Goal: Task Accomplishment & Management: Complete application form

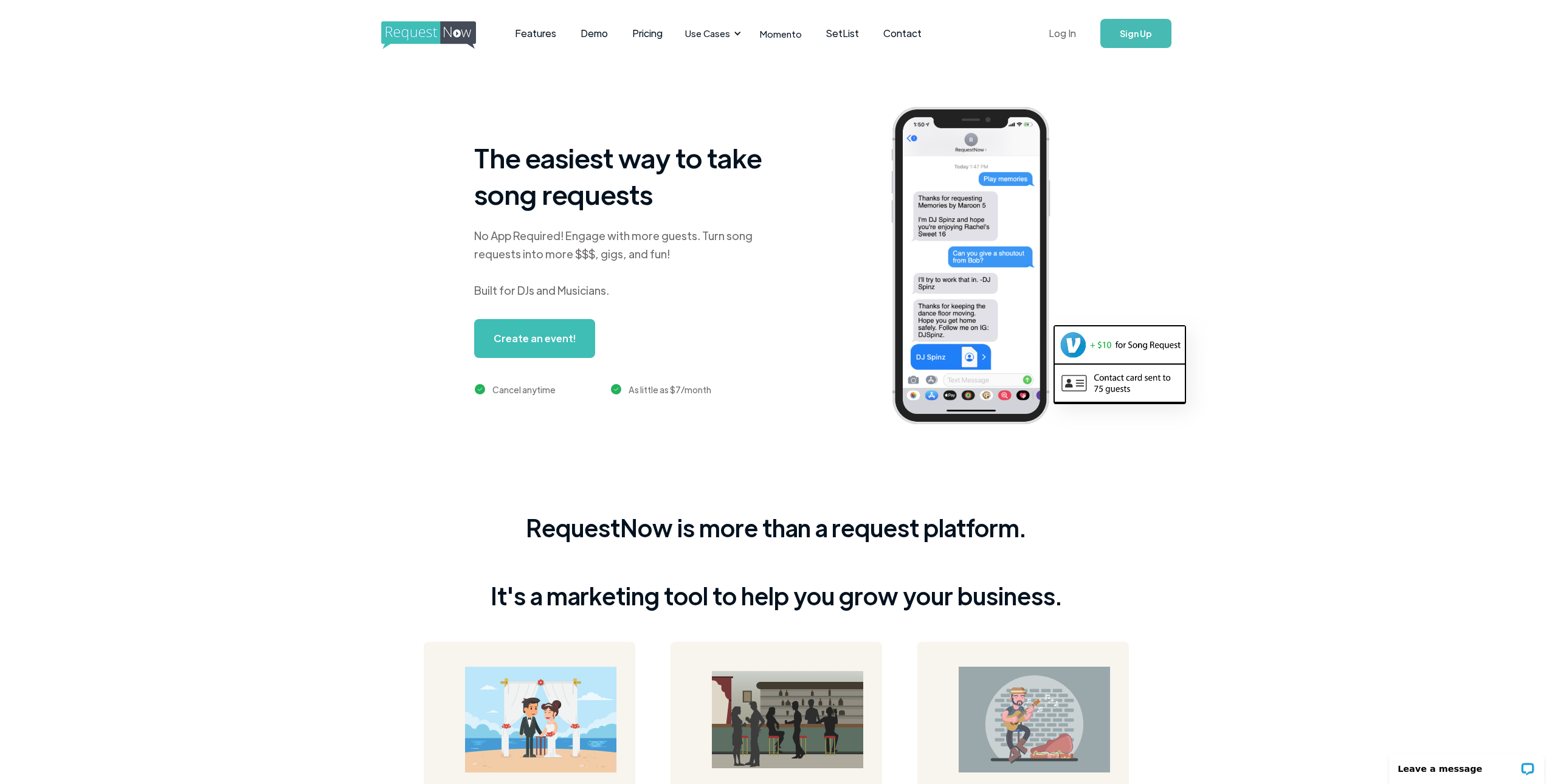
click at [1056, 32] on link "Log In" at bounding box center [1062, 33] width 51 height 42
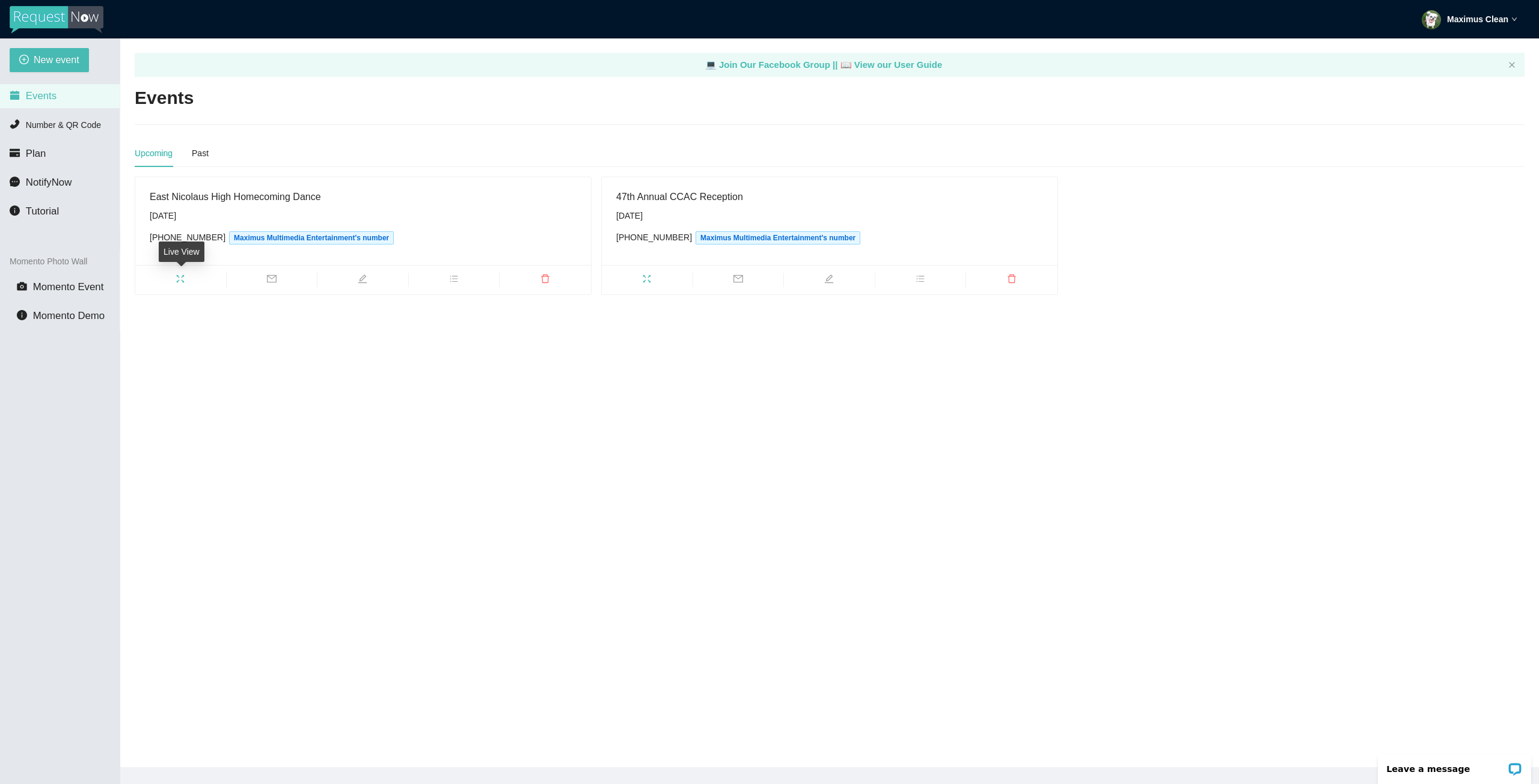
click at [173, 278] on span "fullscreen" at bounding box center [181, 280] width 91 height 13
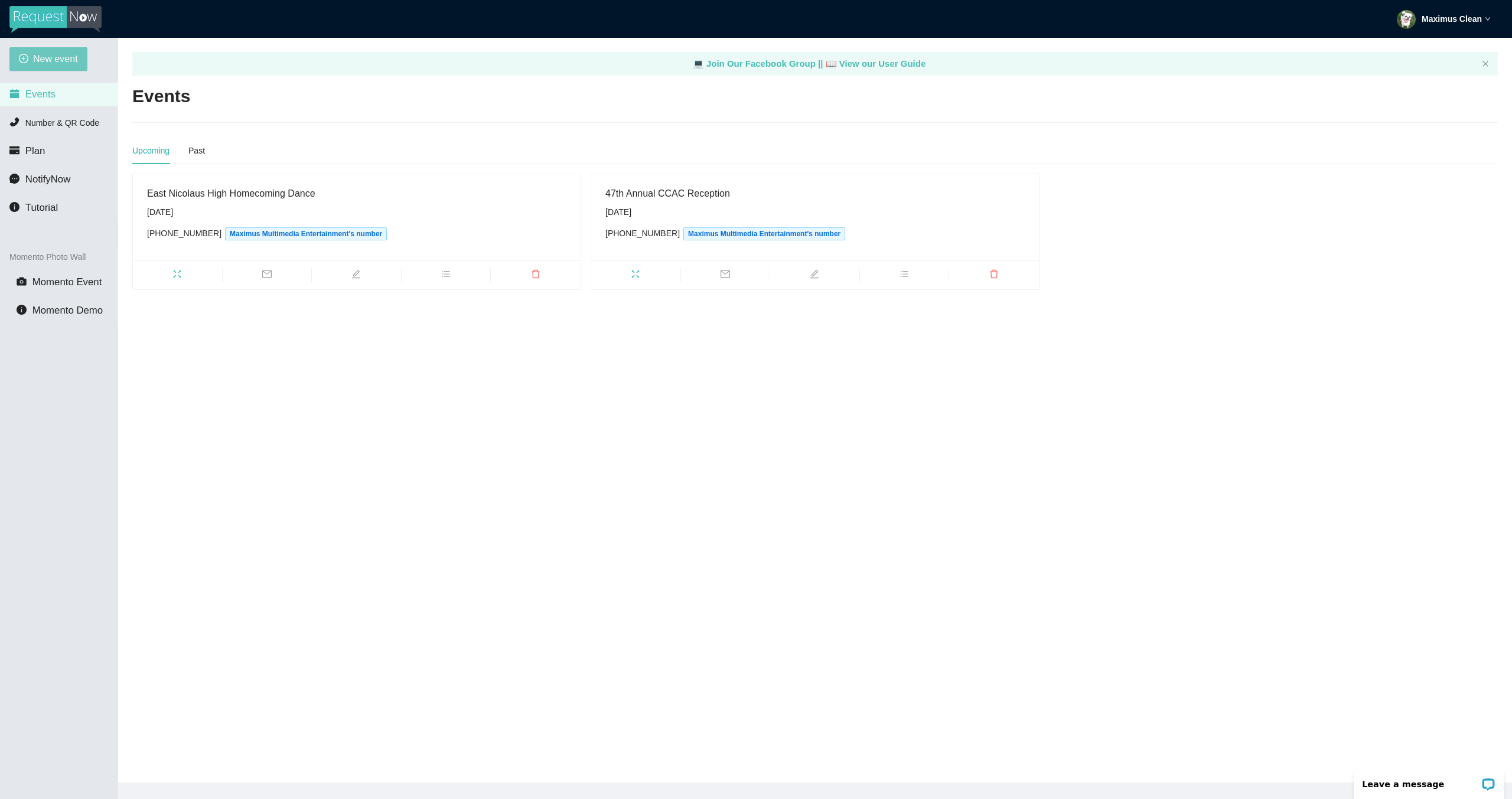
click at [64, 62] on span "New event" at bounding box center [55, 59] width 45 height 15
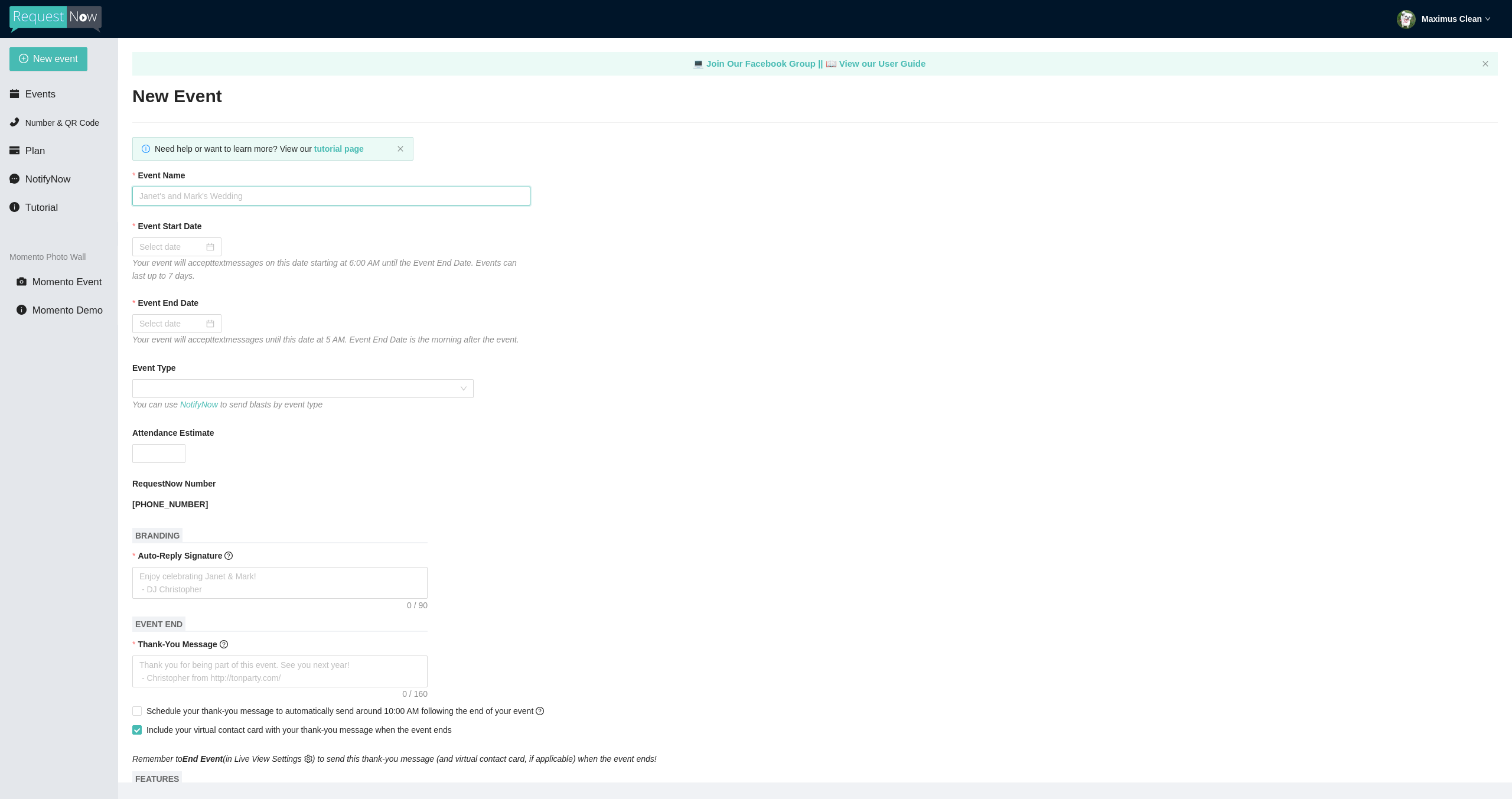
click at [307, 196] on input "Event Name" at bounding box center [331, 196] width 398 height 19
type input "Junipero Serra Semi-Formal"
click at [162, 254] on div at bounding box center [177, 247] width 90 height 19
click at [271, 274] on button "button" at bounding box center [272, 271] width 13 height 24
type input "10/11/2025"
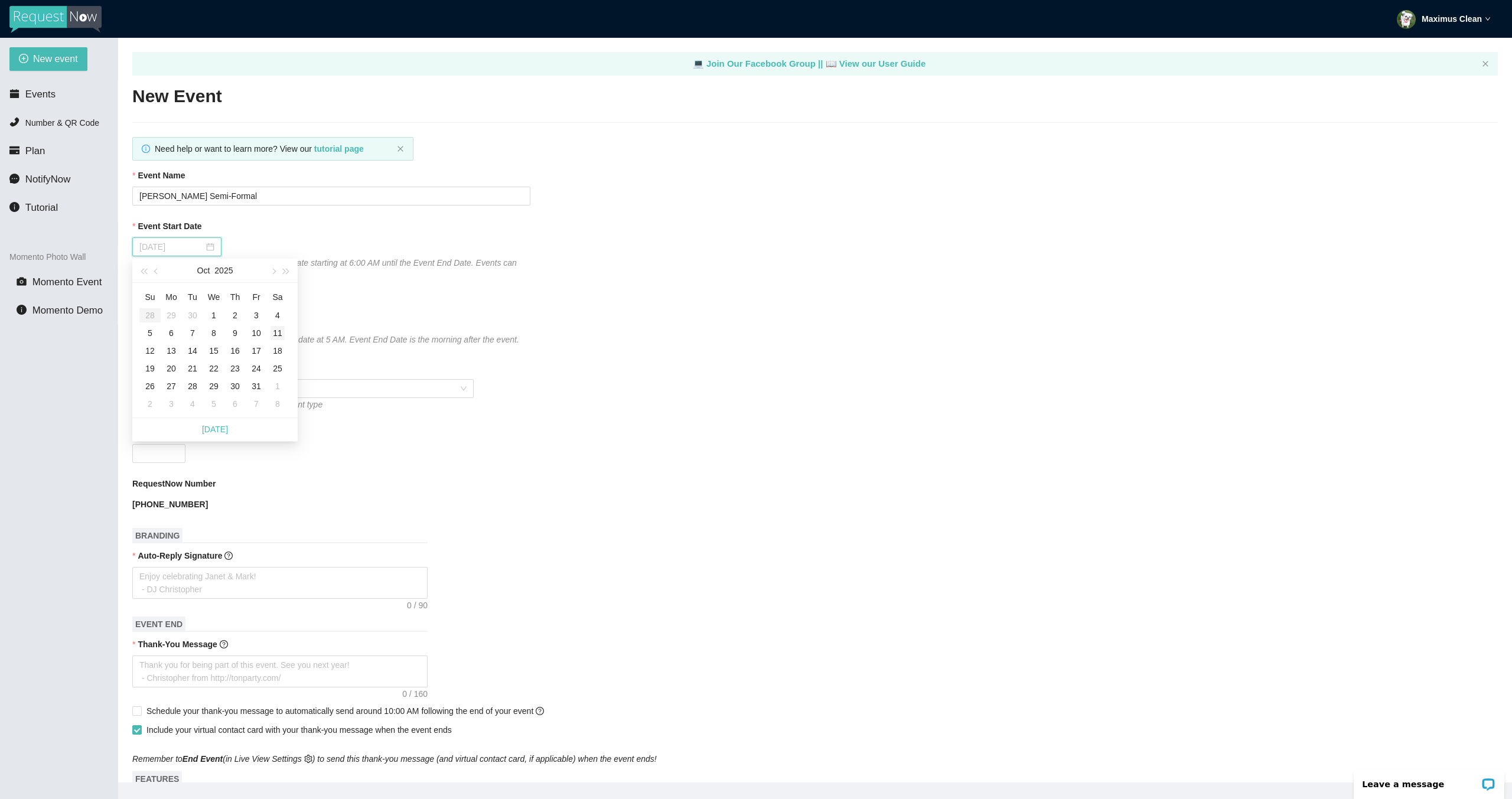
click at [276, 336] on div "11" at bounding box center [278, 333] width 14 height 14
type input "10/12/2025"
click at [205, 386] on span at bounding box center [303, 389] width 327 height 17
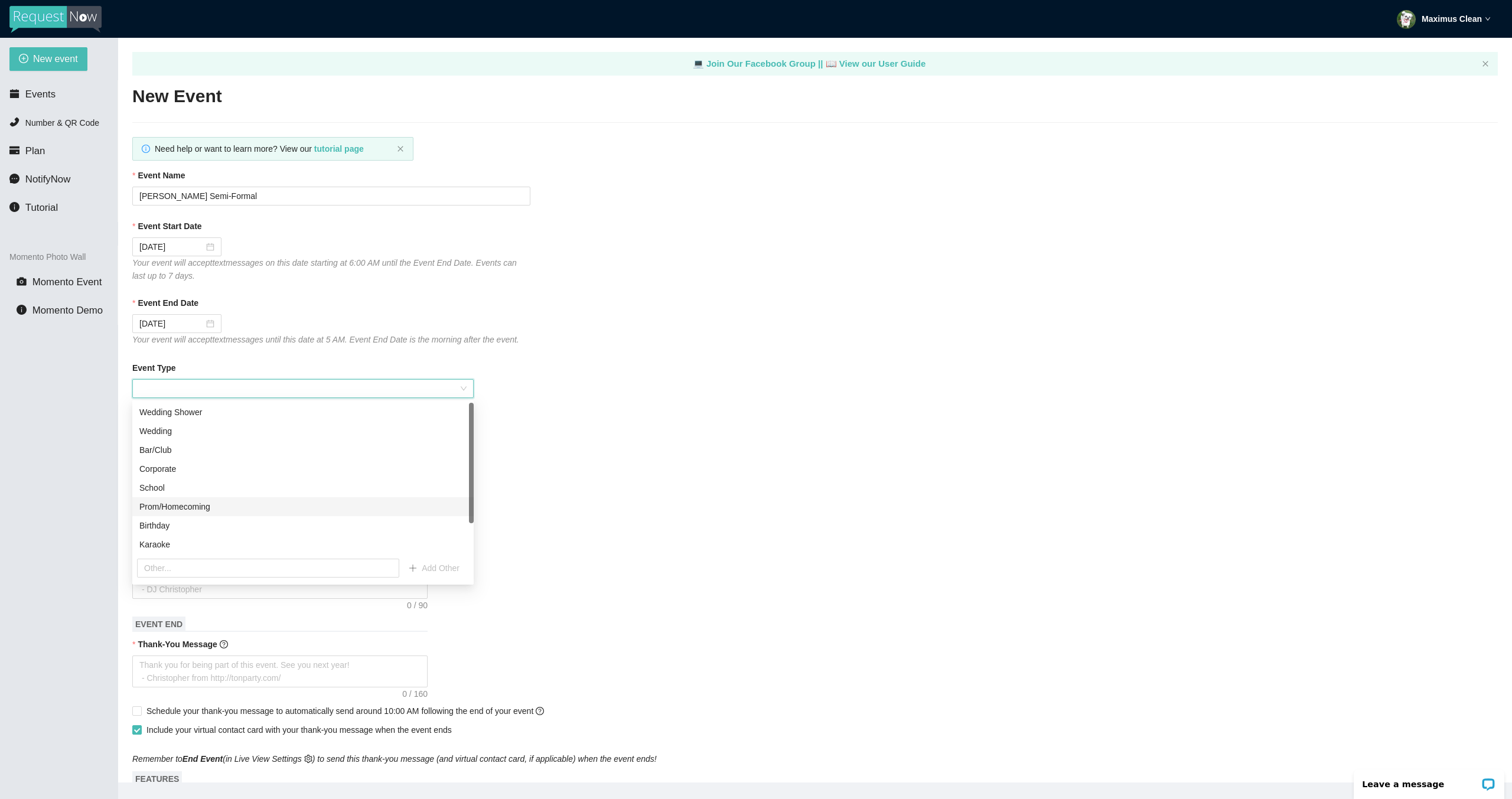
click at [188, 506] on div "Prom/Homecoming" at bounding box center [303, 507] width 327 height 13
click at [147, 458] on input "Attendance Estimate" at bounding box center [159, 454] width 52 height 17
drag, startPoint x: 161, startPoint y: 455, endPoint x: 170, endPoint y: 500, distance: 45.9
click at [98, 443] on section "New event Events Number & QR Code Plan NotifyNow Tutorial Momento Photo Wall Mo…" at bounding box center [756, 437] width 1512 height 799
type input "250"
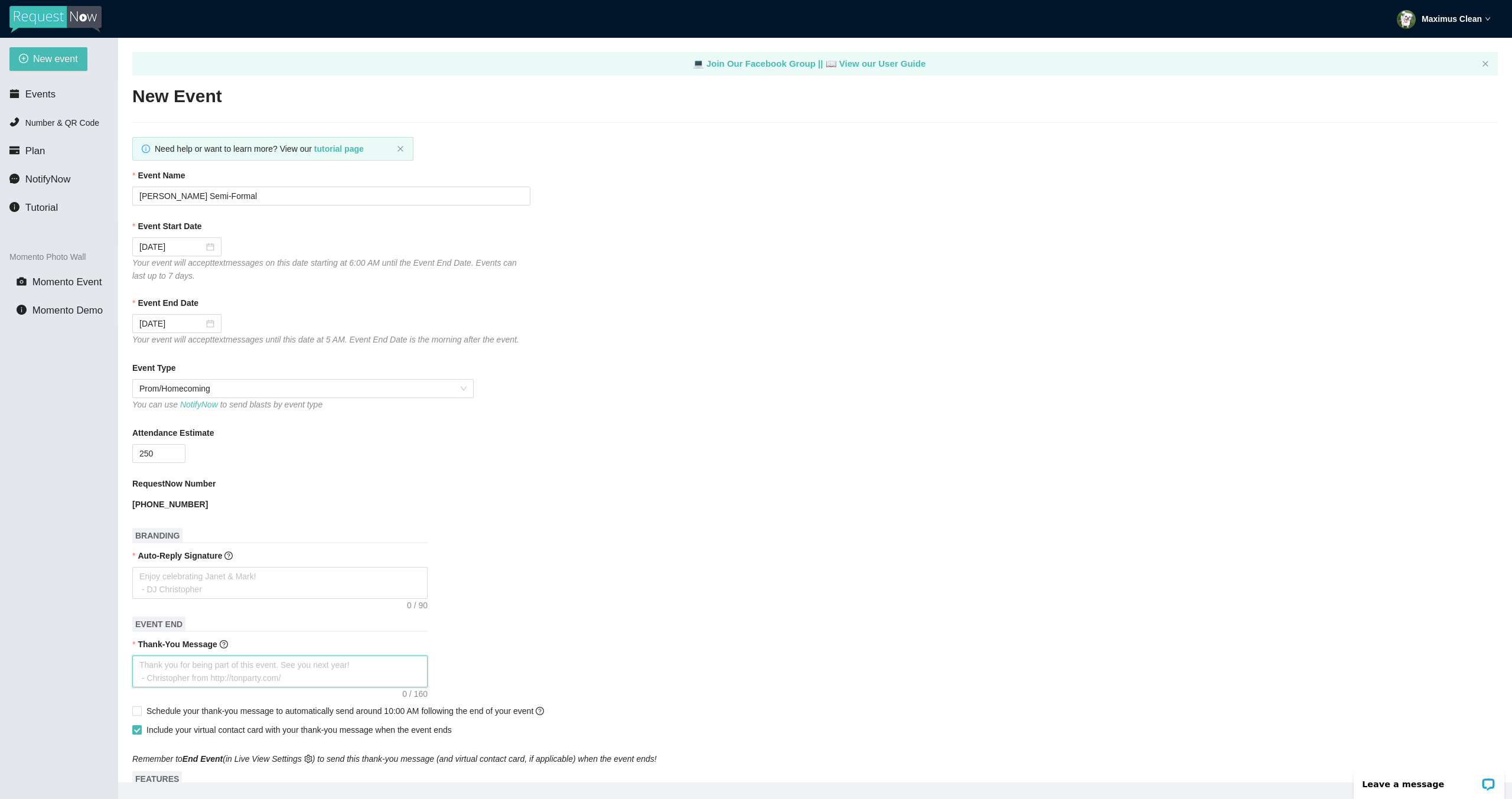
click at [313, 668] on textarea "Thank-You Message" at bounding box center [280, 672] width 295 height 32
type textarea "T"
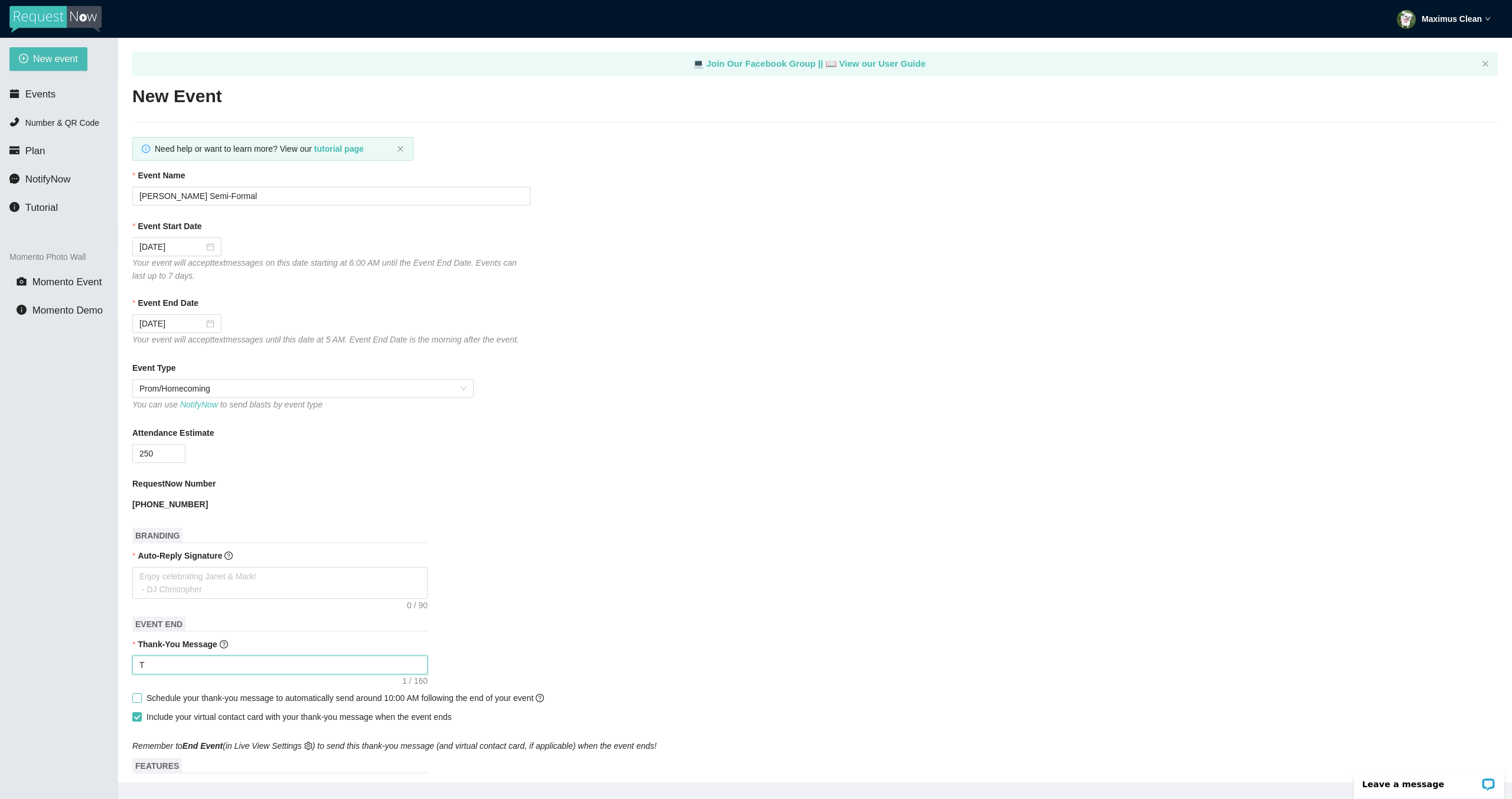
type textarea "Th"
type textarea "Tha"
type textarea "Than"
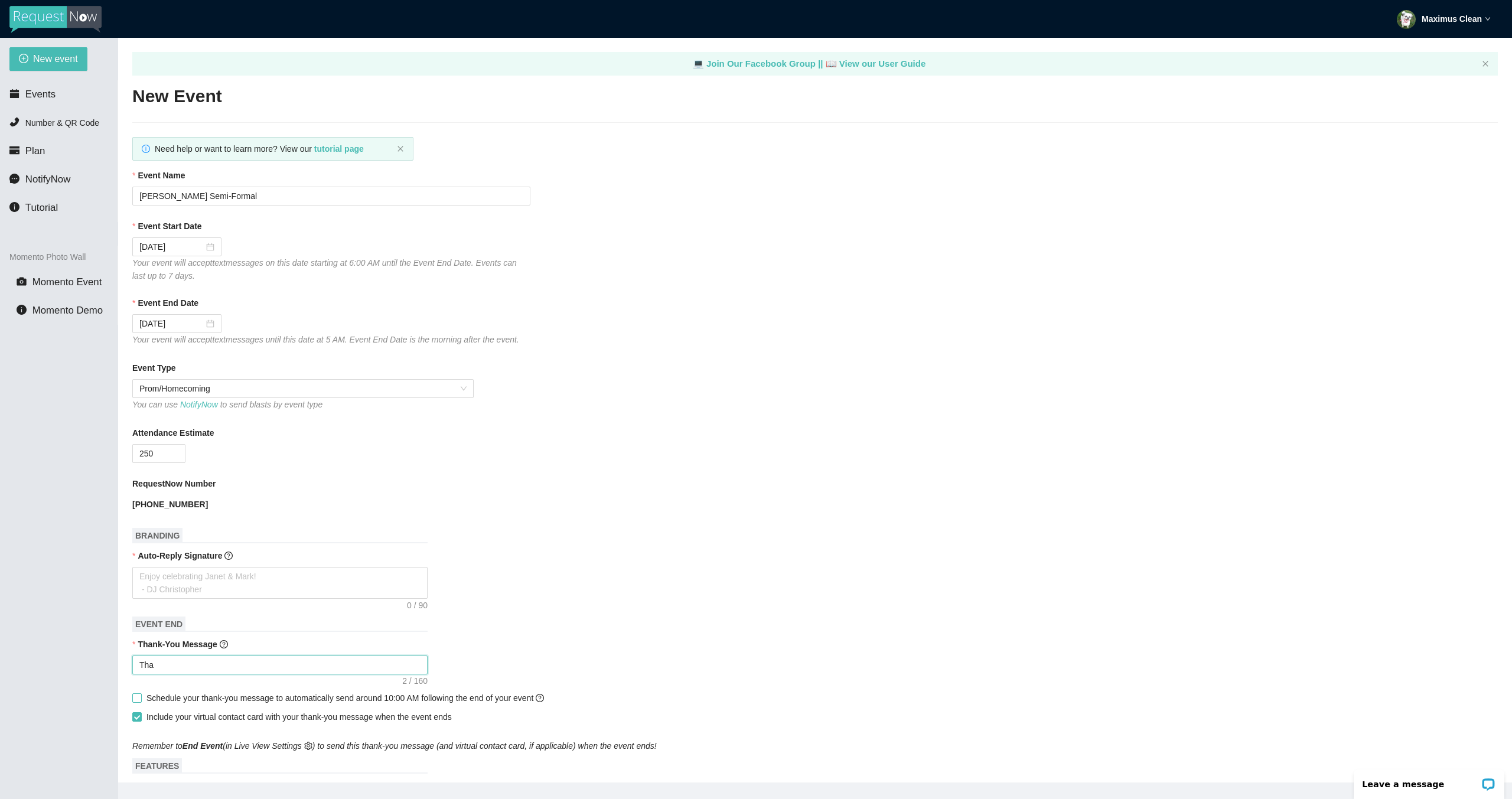
type textarea "Than"
type textarea "Thank"
type textarea "Thanks"
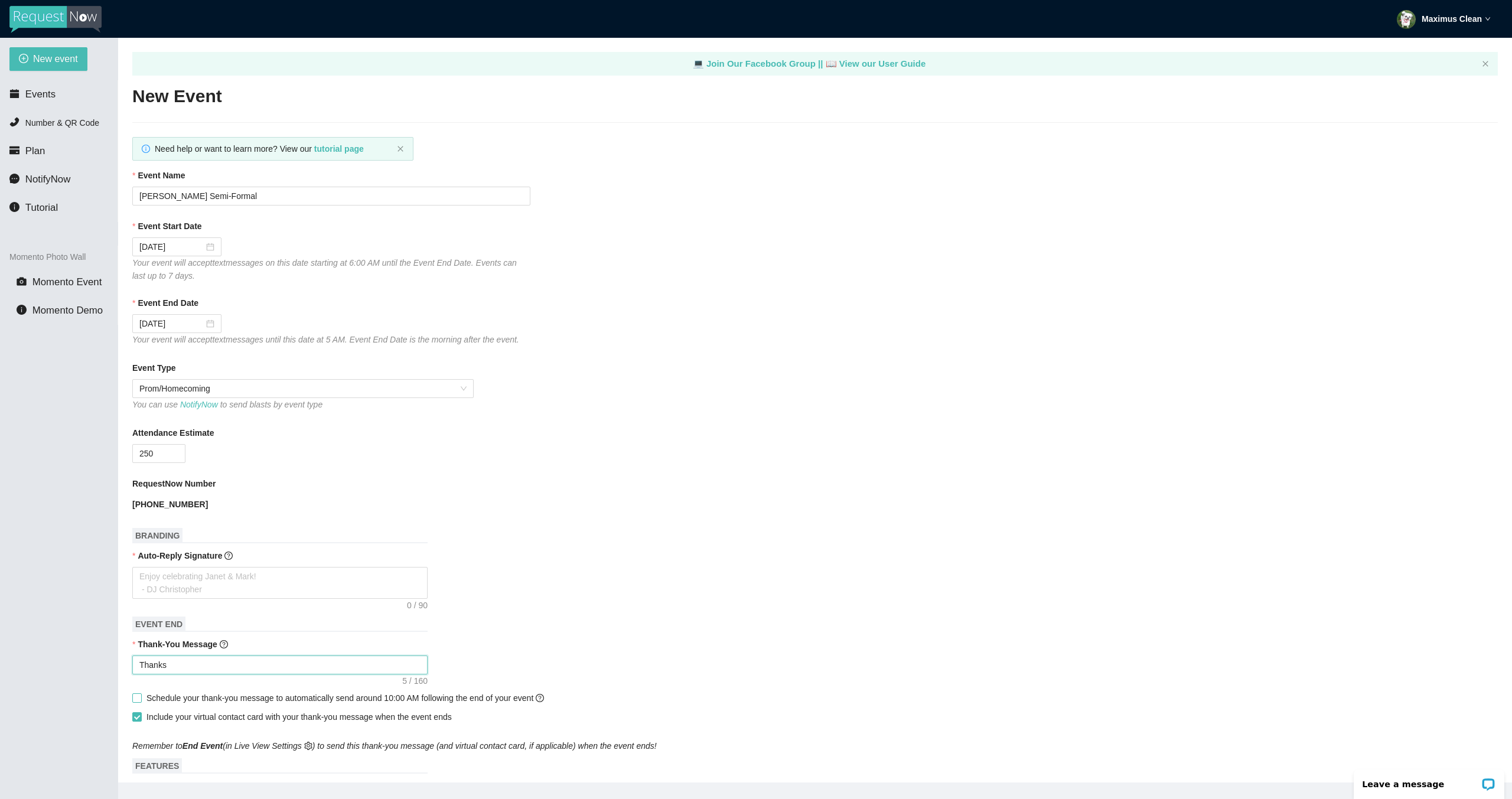
type textarea "Thanks"
type textarea "Thanks f"
type textarea "Thanks fo"
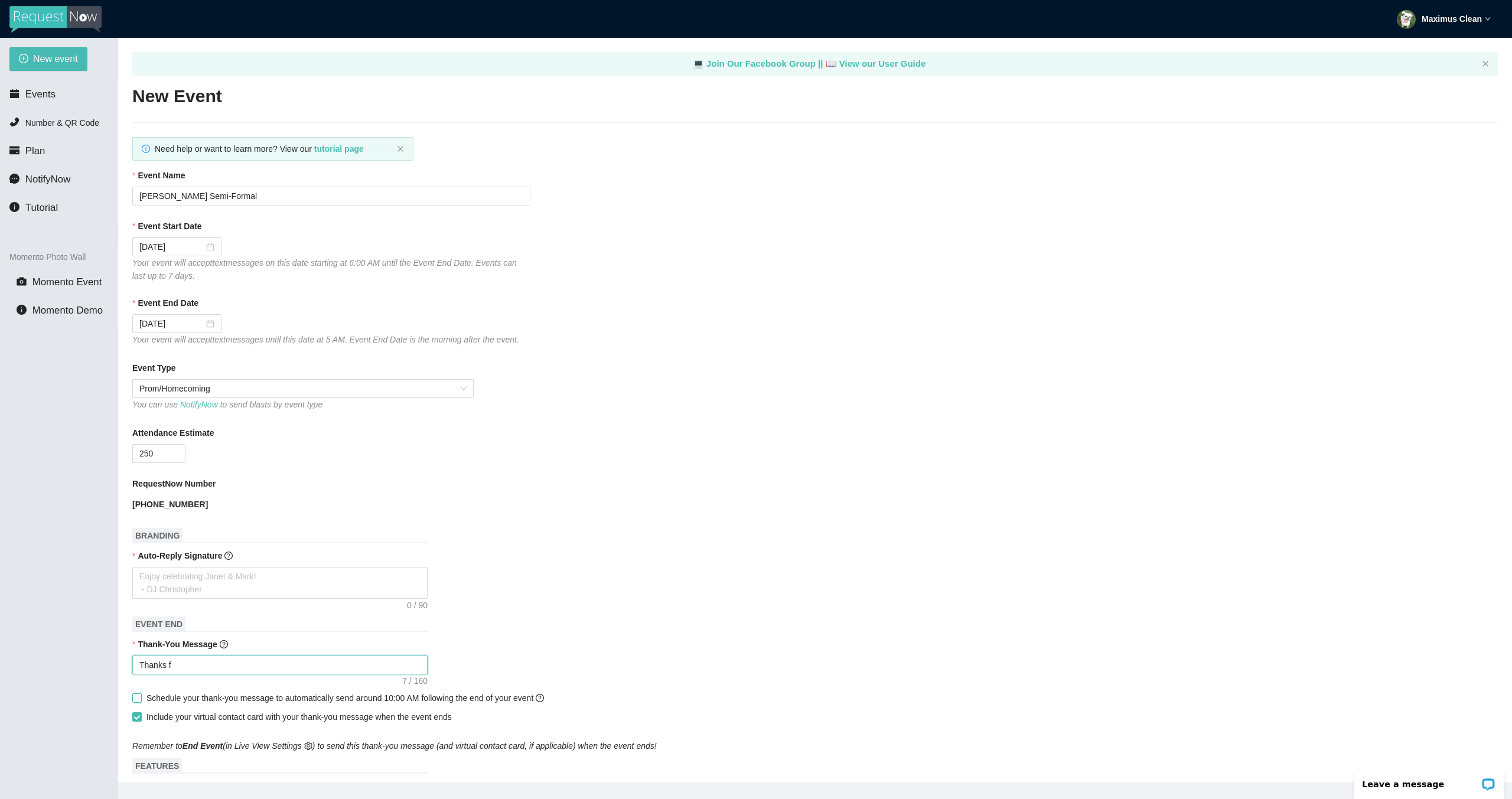
type textarea "Thanks fo"
type textarea "Thanks for"
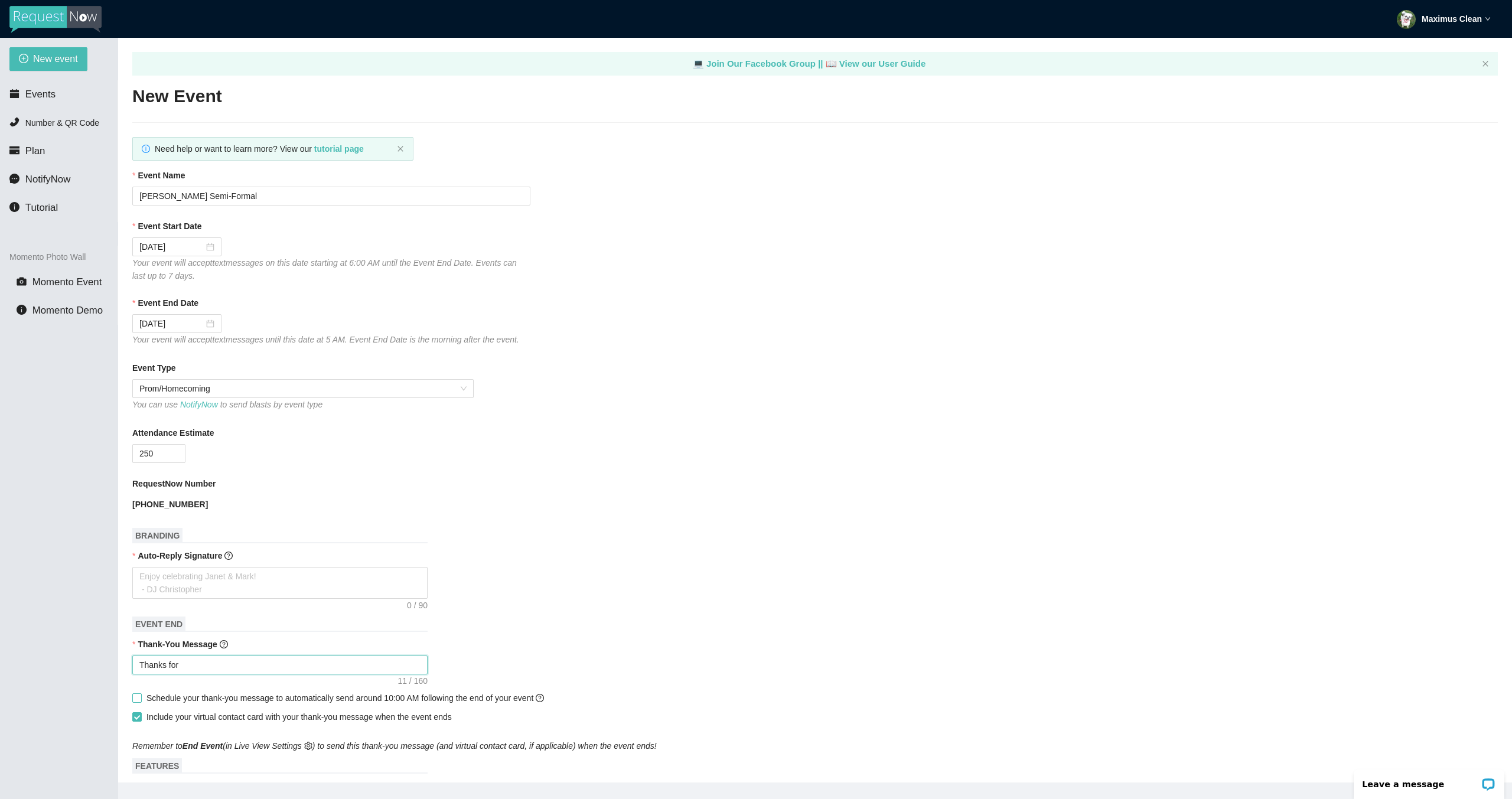
type textarea "Thanks for c"
type textarea "Thanks for co"
type textarea "Thanks for com"
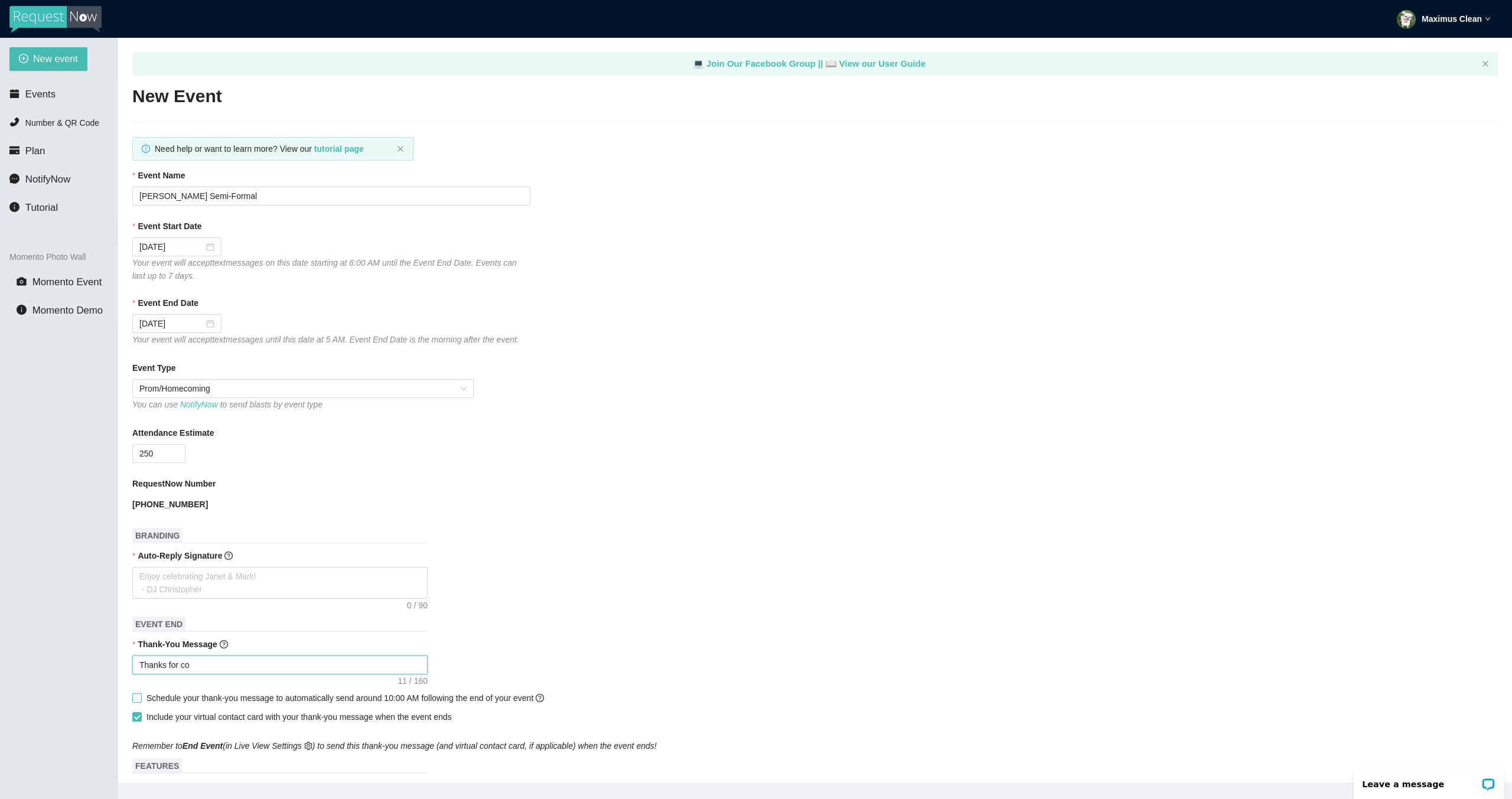
type textarea "Thanks for com"
type textarea "Thanks for comm"
type textarea "Thanks for com"
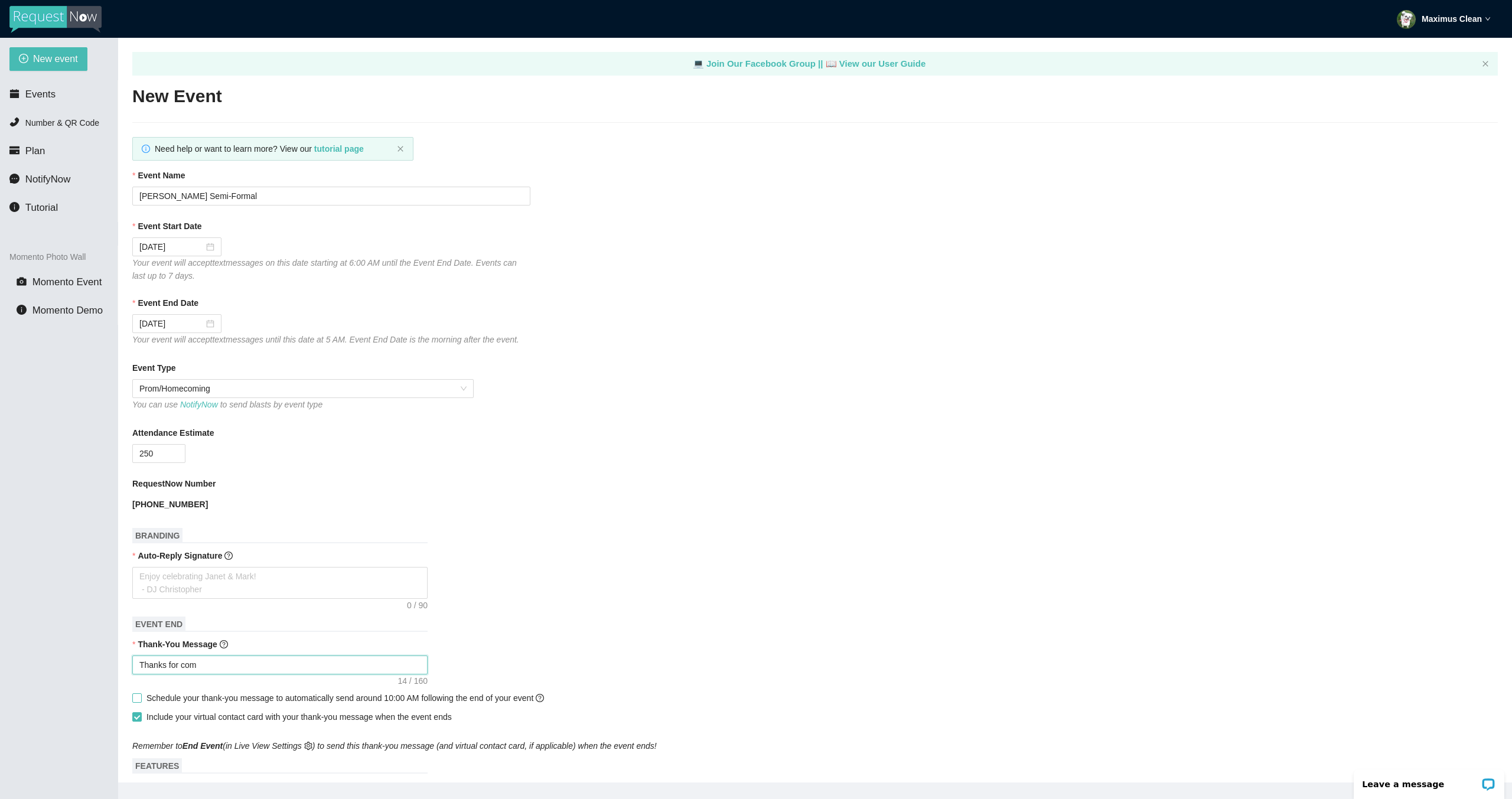
type textarea "Thanks for comi"
type textarea "Thanks for comin"
type textarea "Thanks for coming"
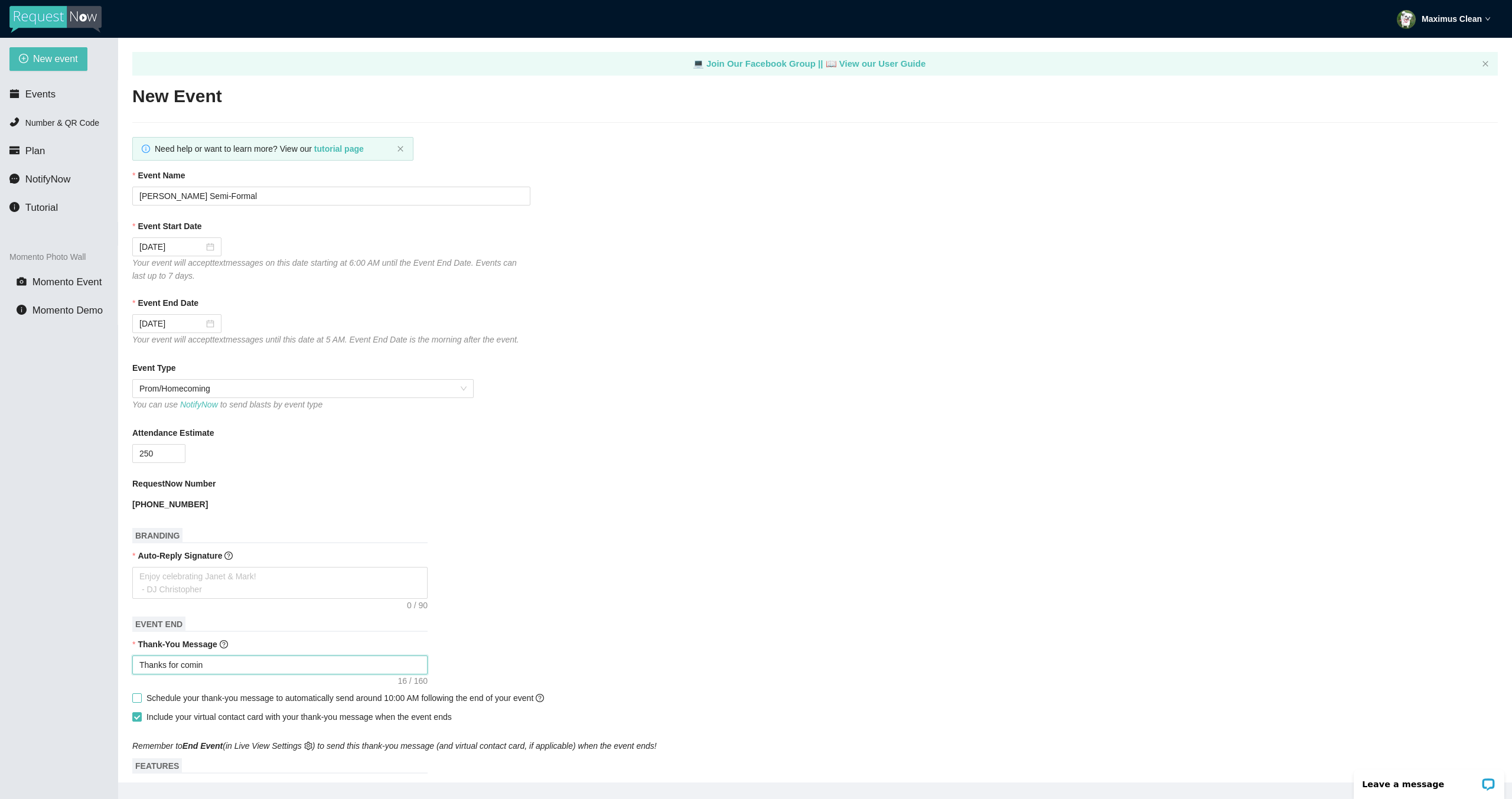
type textarea "Thanks for coming"
type textarea "Thanks for coming t"
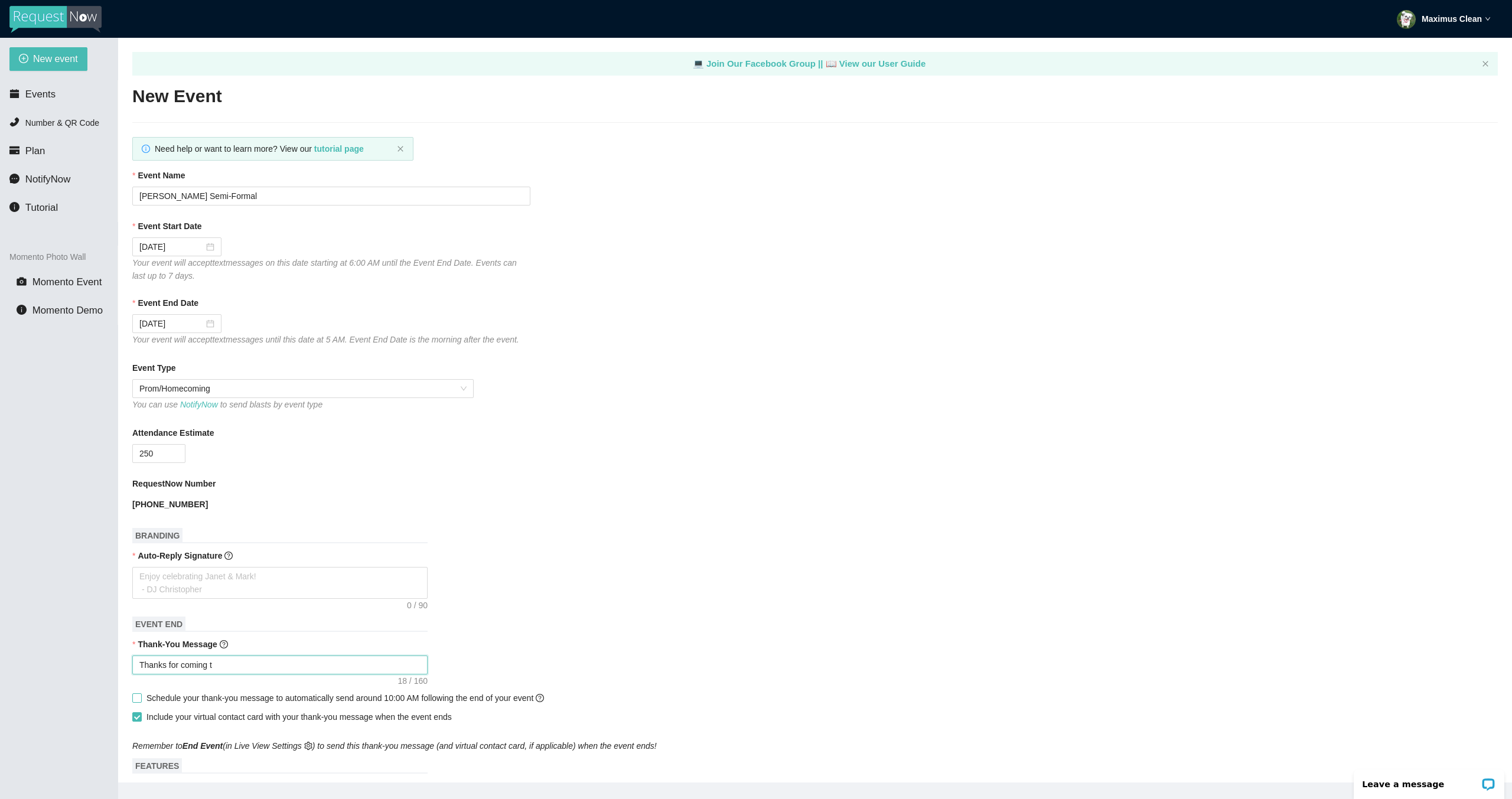
type textarea "Thanks for coming to"
type textarea "Thanks for coming to t"
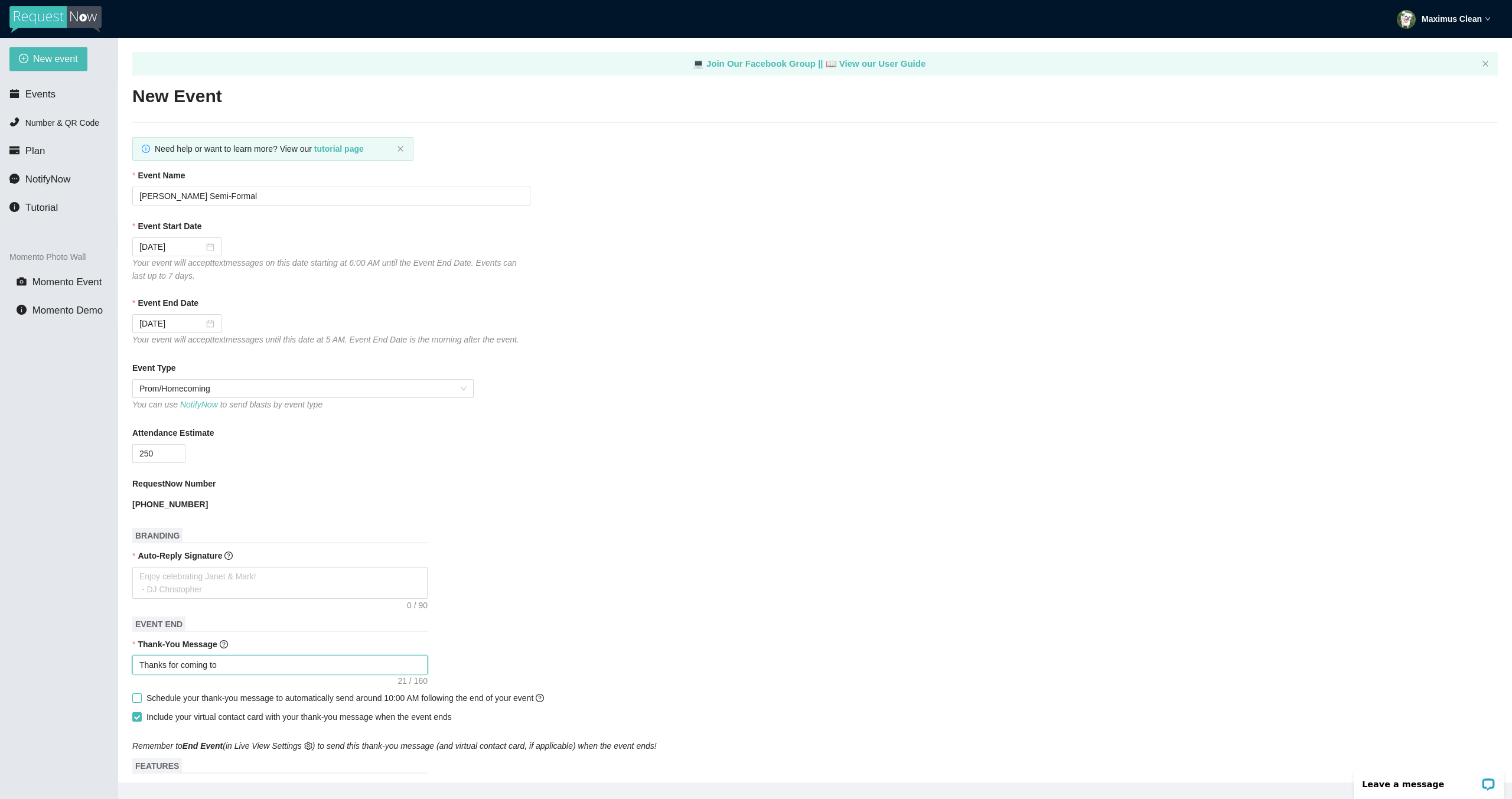
type textarea "Thanks for coming to t"
type textarea "Thanks for coming to th"
type textarea "Thanks for coming to the"
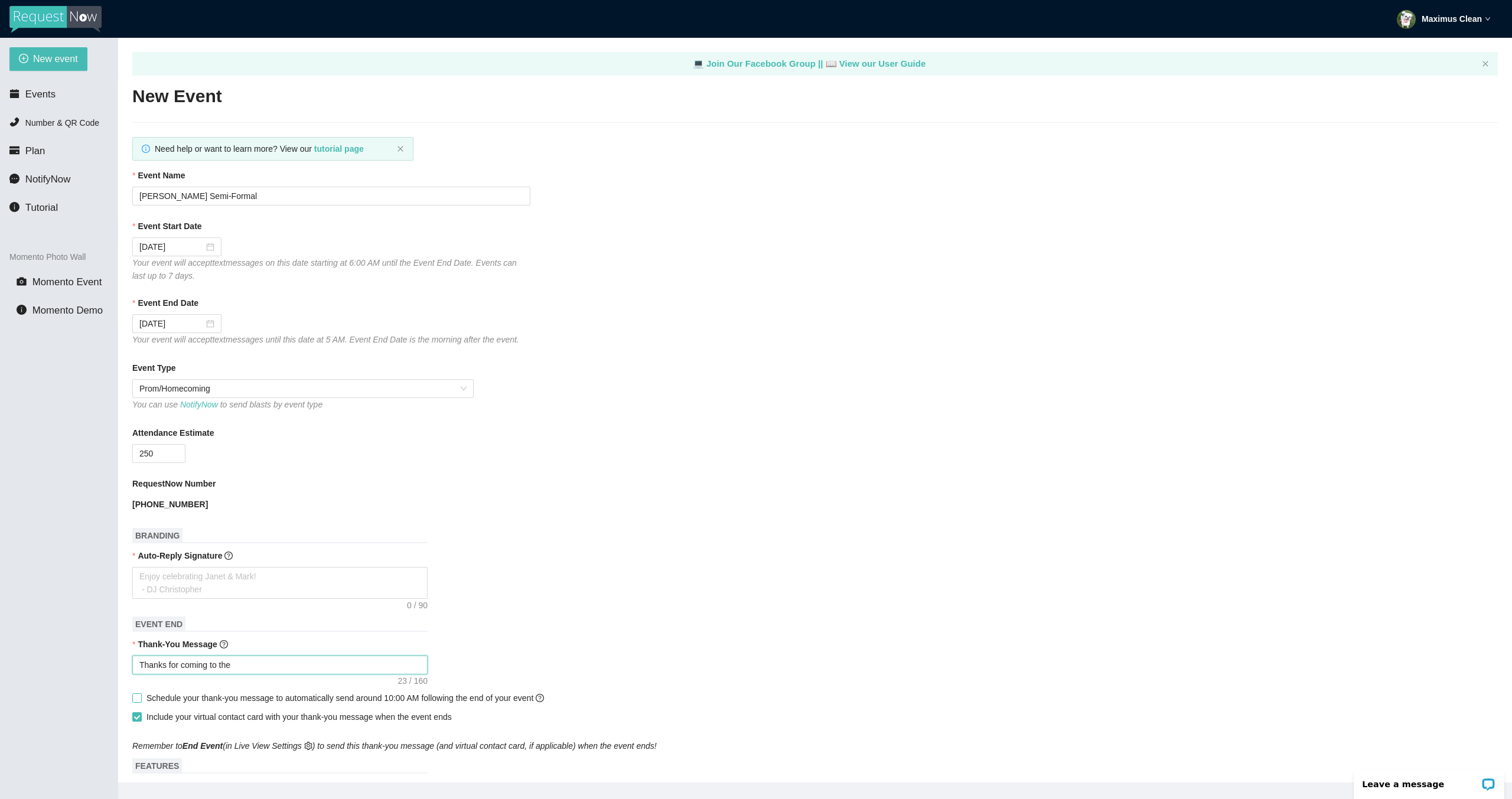
type textarea "Thanks for coming to the"
type textarea "Thanks for coming to th"
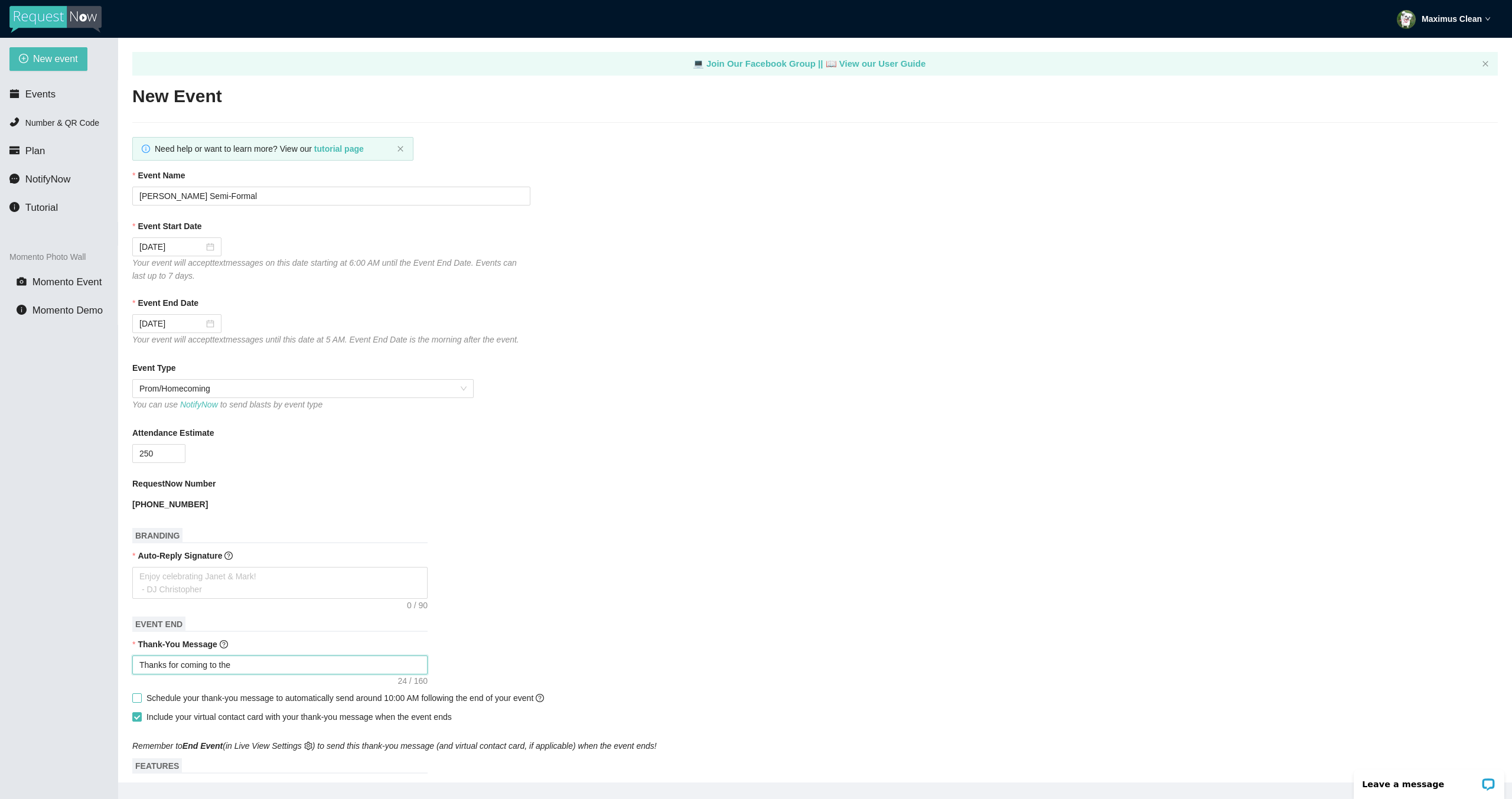
type textarea "Thanks for coming to th"
type textarea "Thanks for coming to t"
type textarea "Thanks for coming to"
type textarea "Thanks for coming to J"
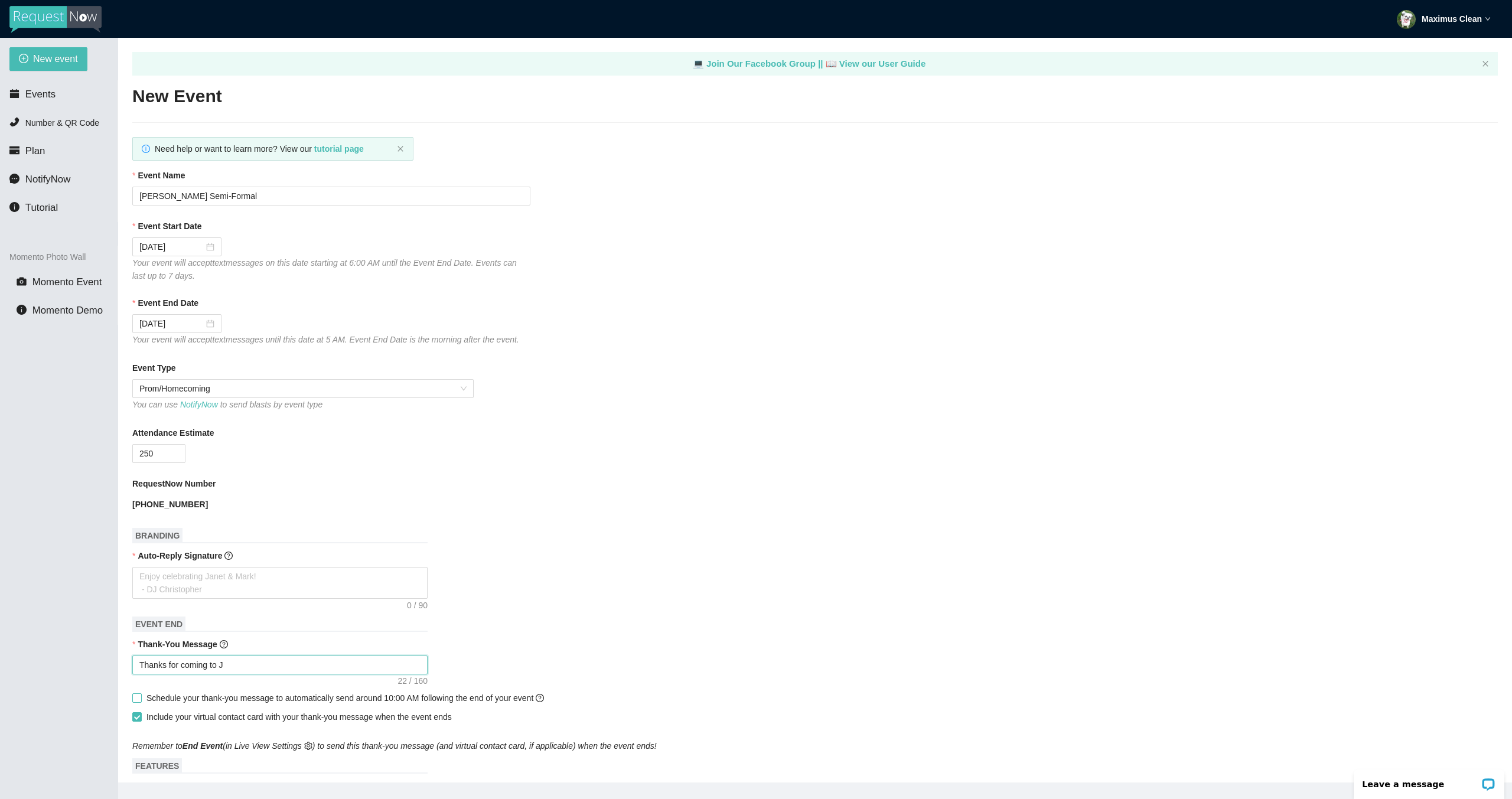
type textarea "Thanks for coming to Ju"
type textarea "Thanks for coming to Jun"
type textarea "Thanks for coming to Juni"
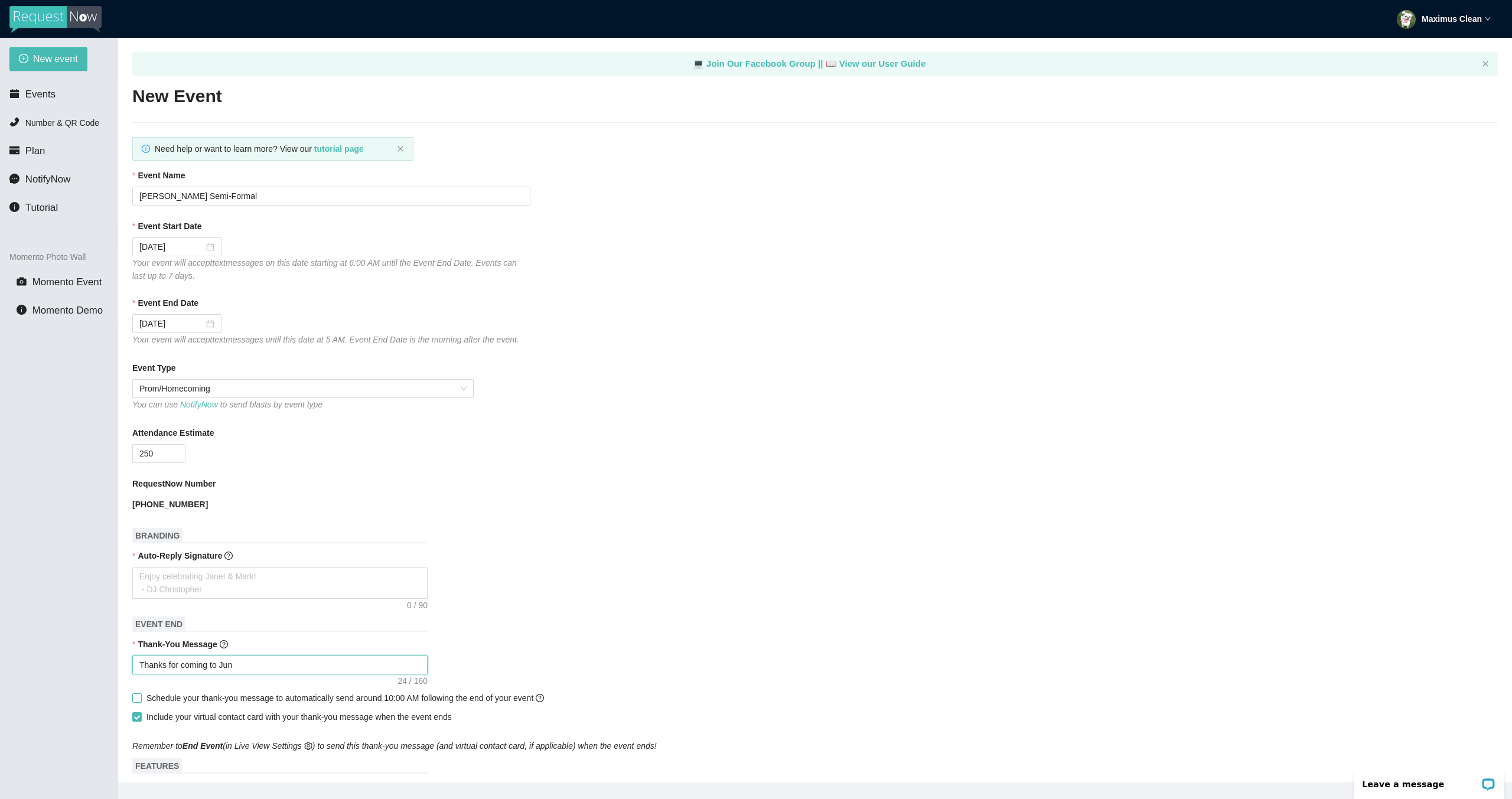
type textarea "Thanks for coming to Juni"
type textarea "Thanks for coming to Junip"
type textarea "Thanks for coming to Junipe"
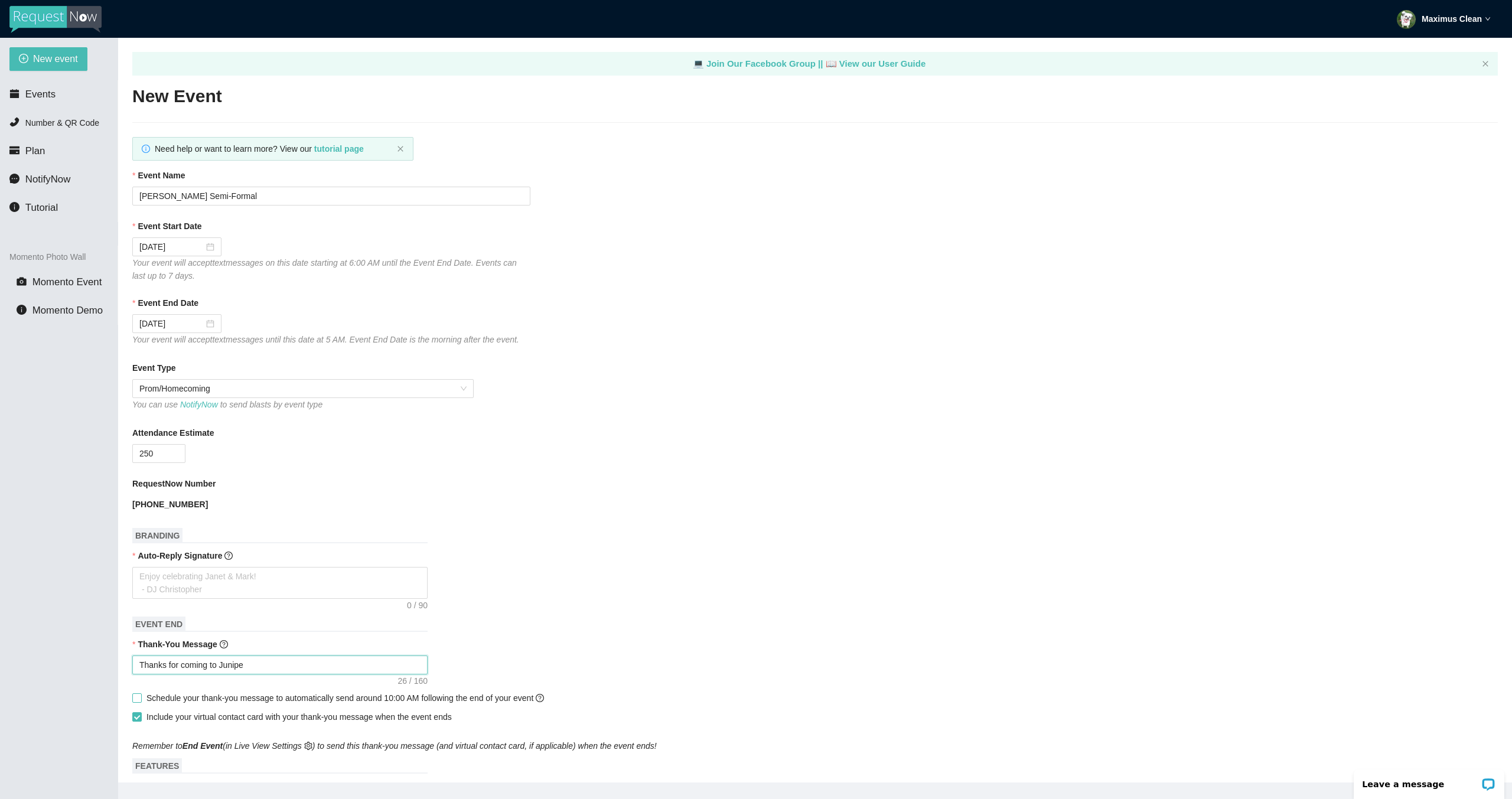
type textarea "Thanks for coming to Juniper"
type textarea "Thanks for coming to Junipero"
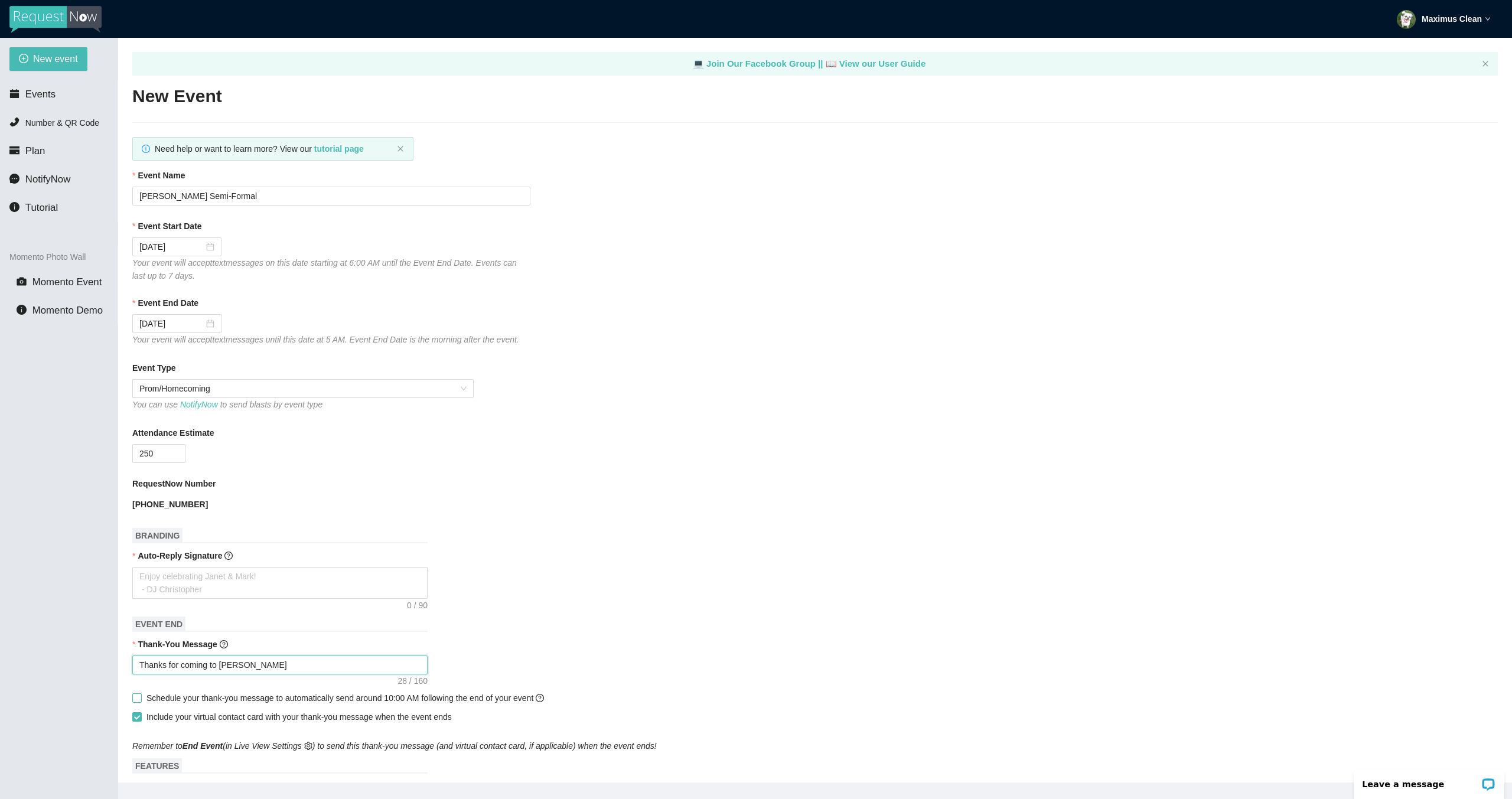
type textarea "Thanks for coming to Junipero"
type textarea "Thanks for coming to Junipero S"
type textarea "Thanks for coming to Junipero Se"
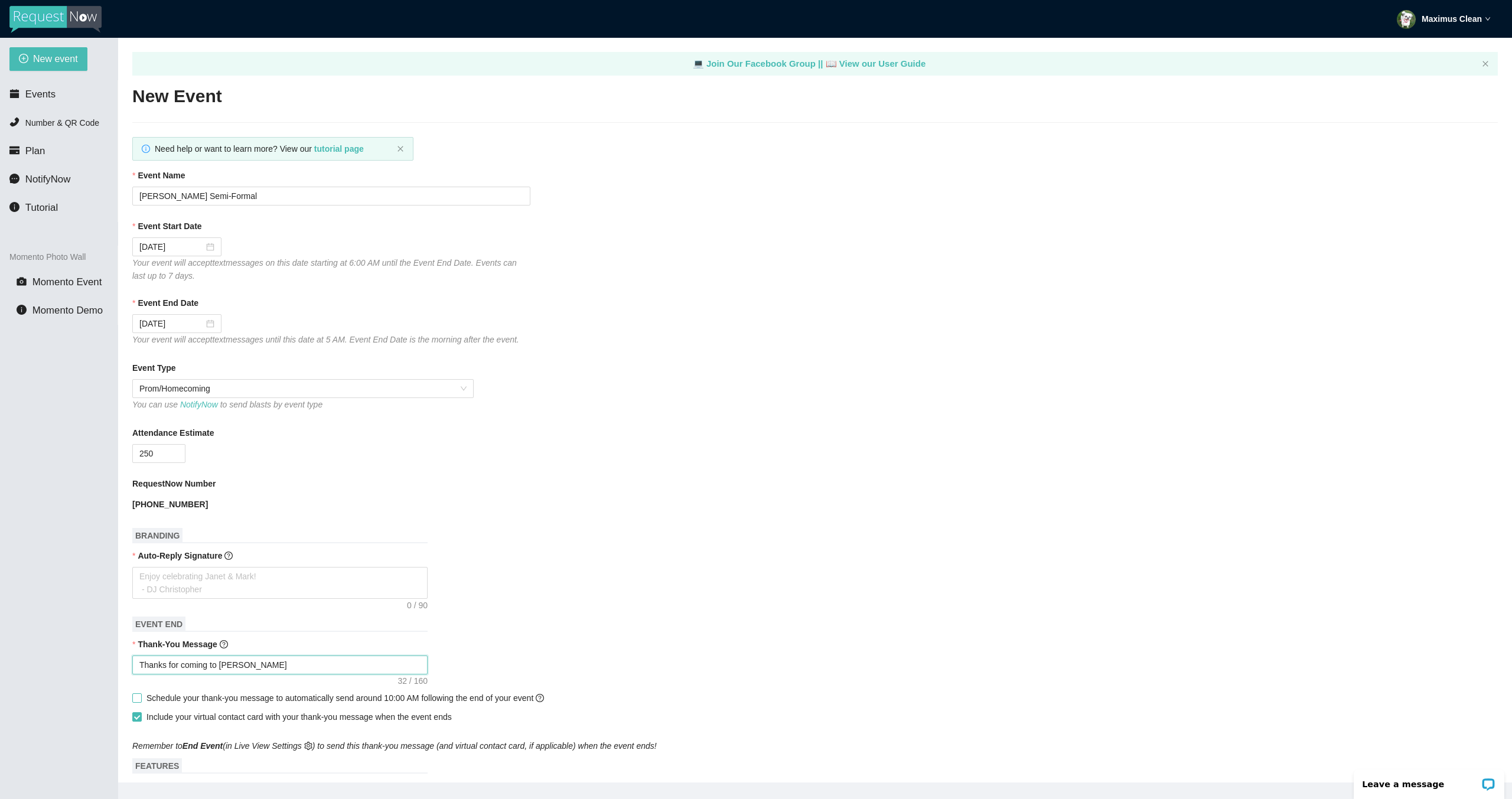
type textarea "Thanks for coming to Junipero Ser"
type textarea "Thanks for coming to Junipero Serr"
type textarea "Thanks for coming to Junipero Serra"
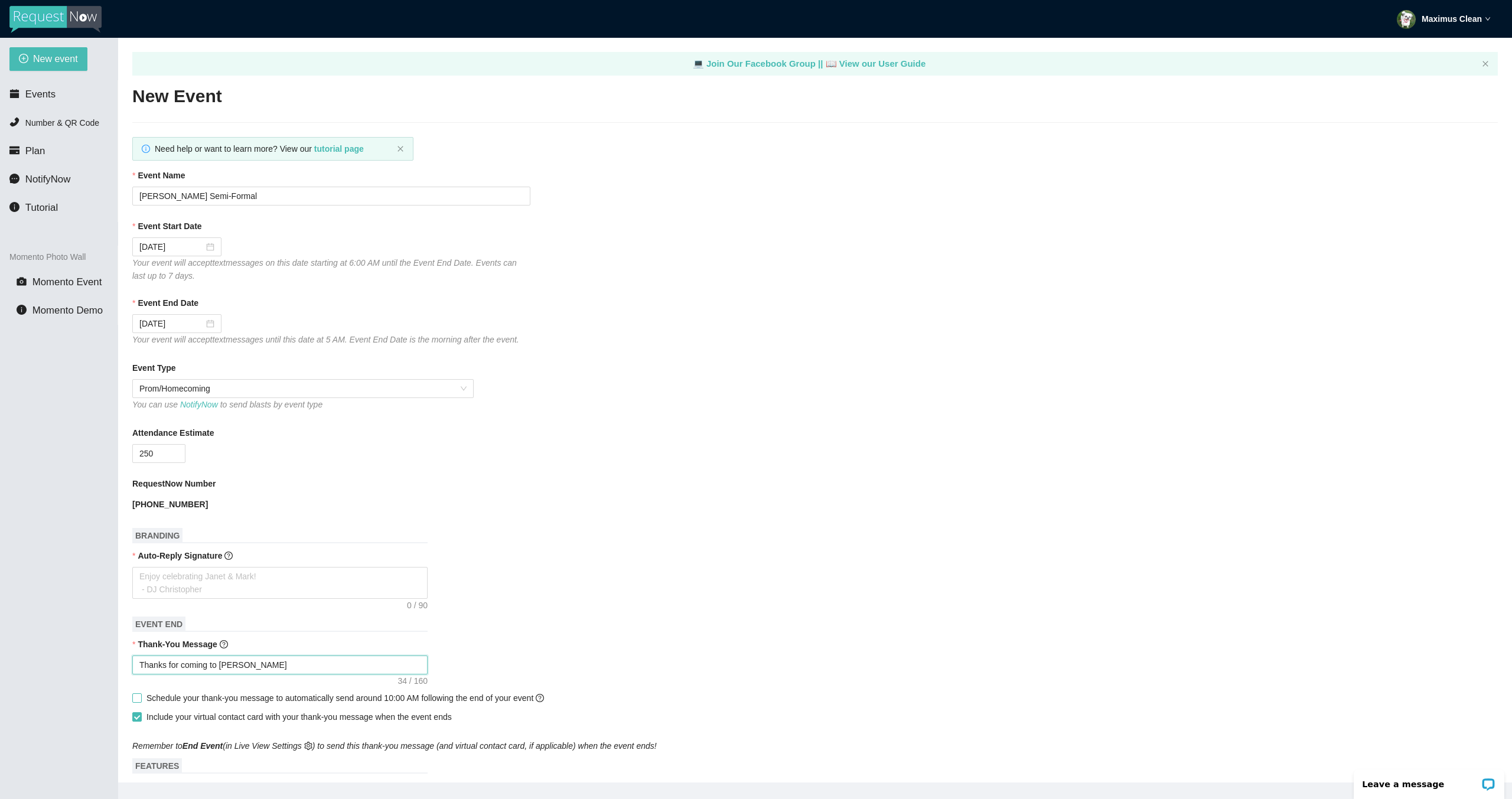
type textarea "Thanks for coming to Junipero Serra"
type textarea "Thanks for coming to Junipero Serra'"
type textarea "Thanks for coming to Junipero Serra's"
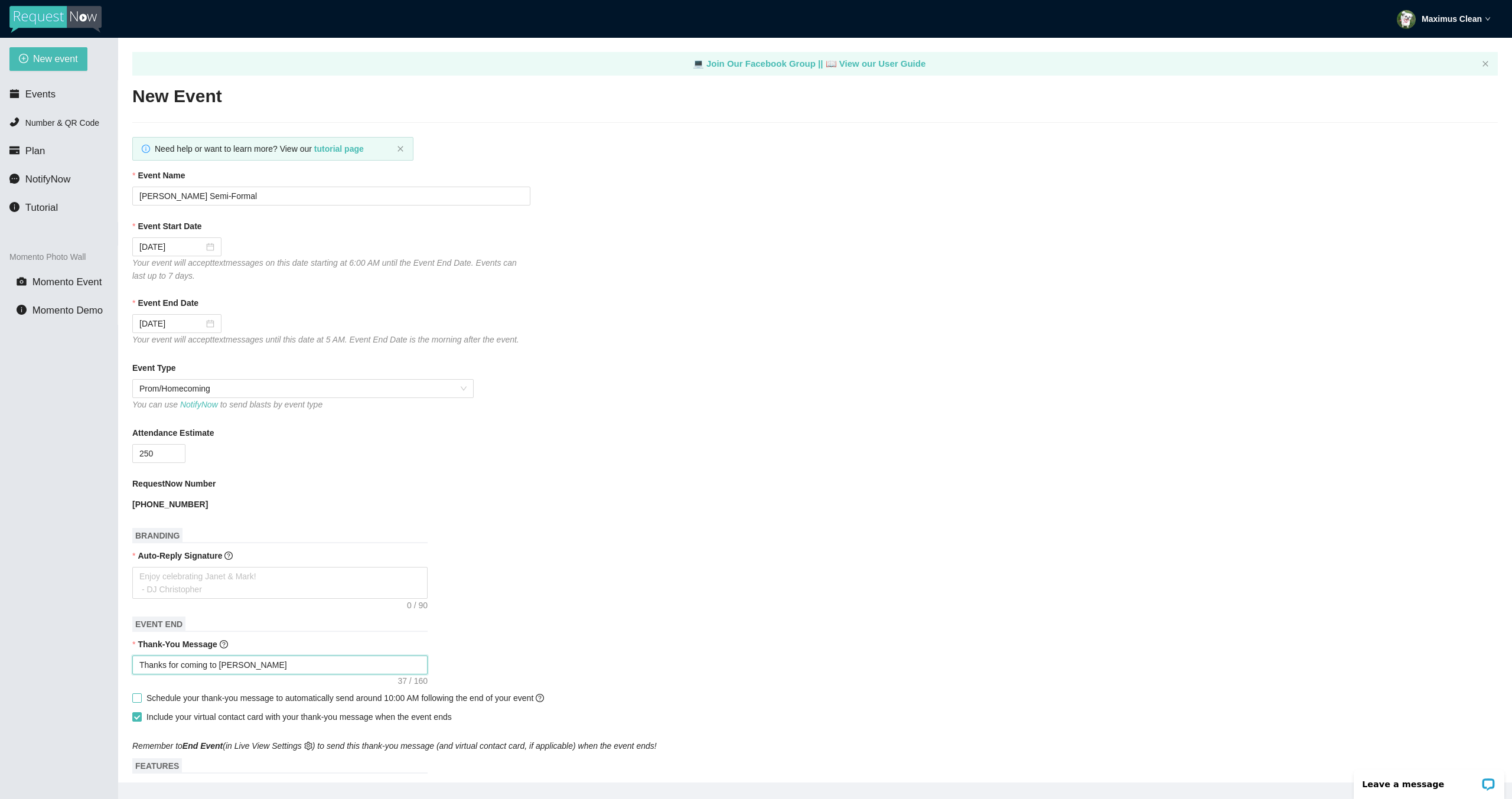
type textarea "Thanks for coming to Junipero Serra's"
type textarea "Thanks for coming to Junipero Serra's S"
type textarea "Thanks for coming to Junipero Serra's Se"
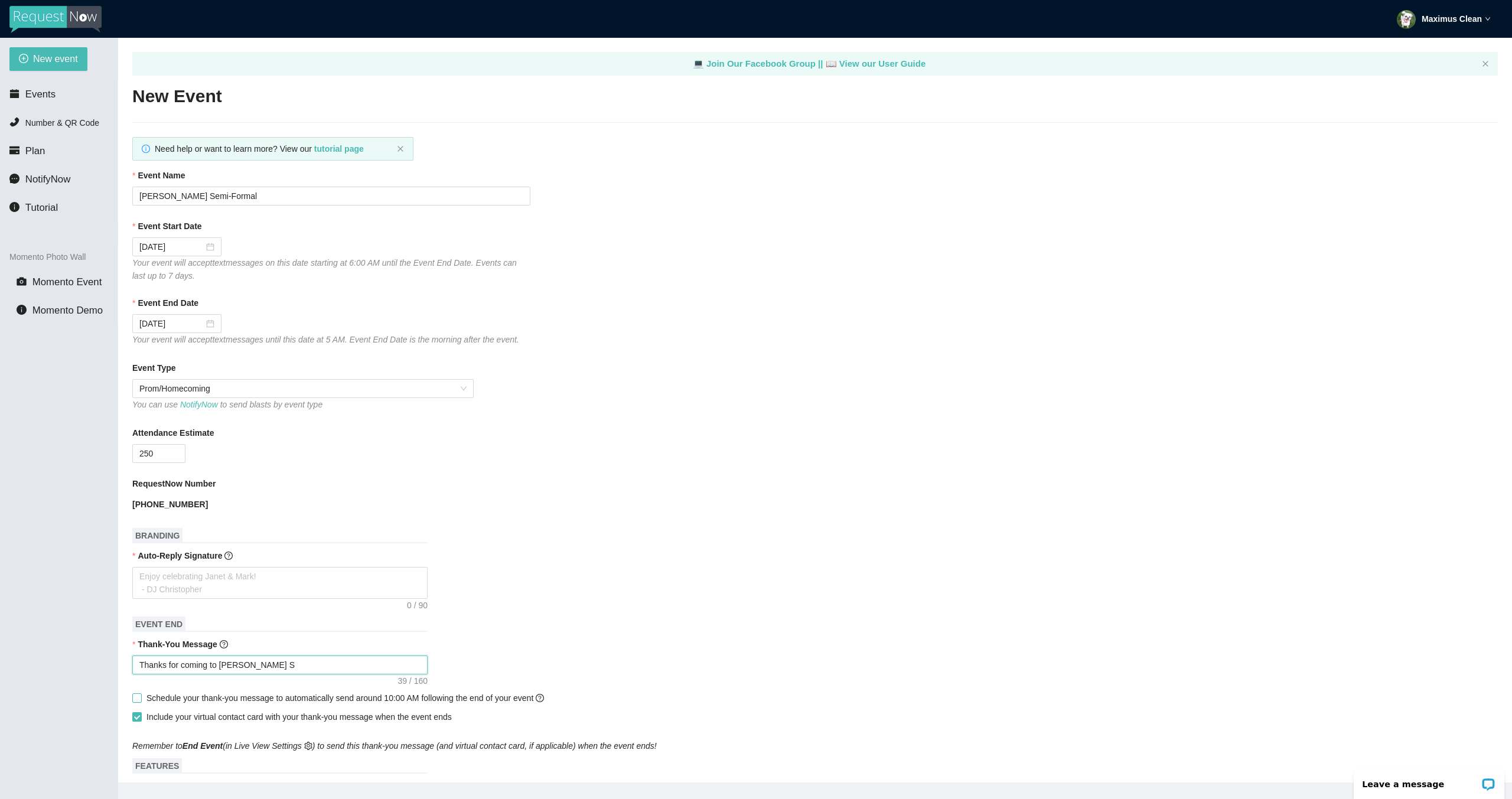
type textarea "Thanks for coming to Junipero Serra's Se"
type textarea "Thanks for coming to Junipero Serra's Sem"
type textarea "Thanks for coming to Junipero Serra's Semi"
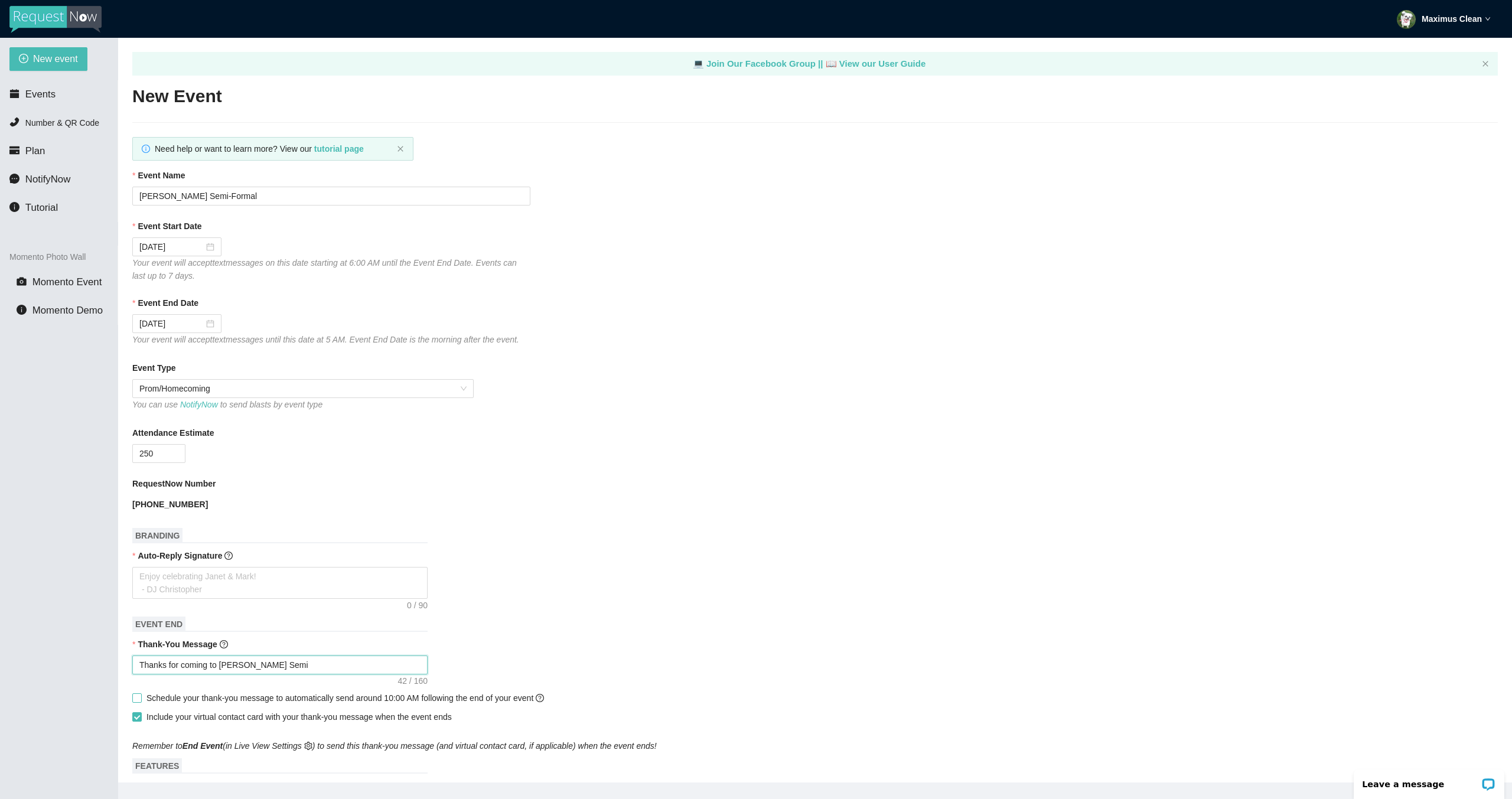
type textarea "Thanks for coming to Junipero Serra's Semi-"
type textarea "Thanks for coming to Junipero Serra's Semi-F"
type textarea "Thanks for coming to Junipero Serra's Semi-Fo"
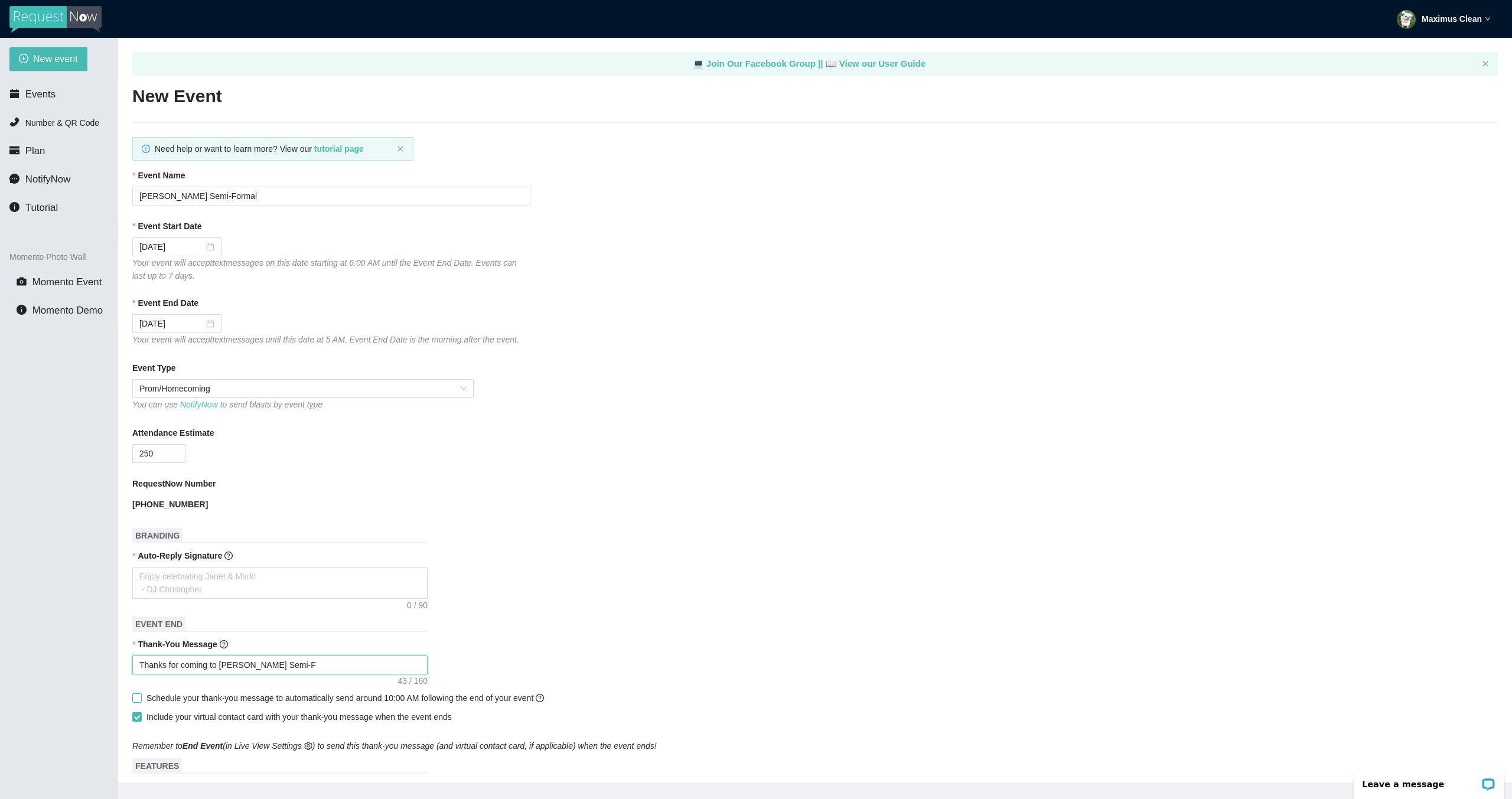
type textarea "Thanks for coming to Junipero Serra's Semi-Fo"
type textarea "Thanks for coming to Junipero Serra's Semi-For"
type textarea "Thanks for coming to Junipero Serra's Semi-Form"
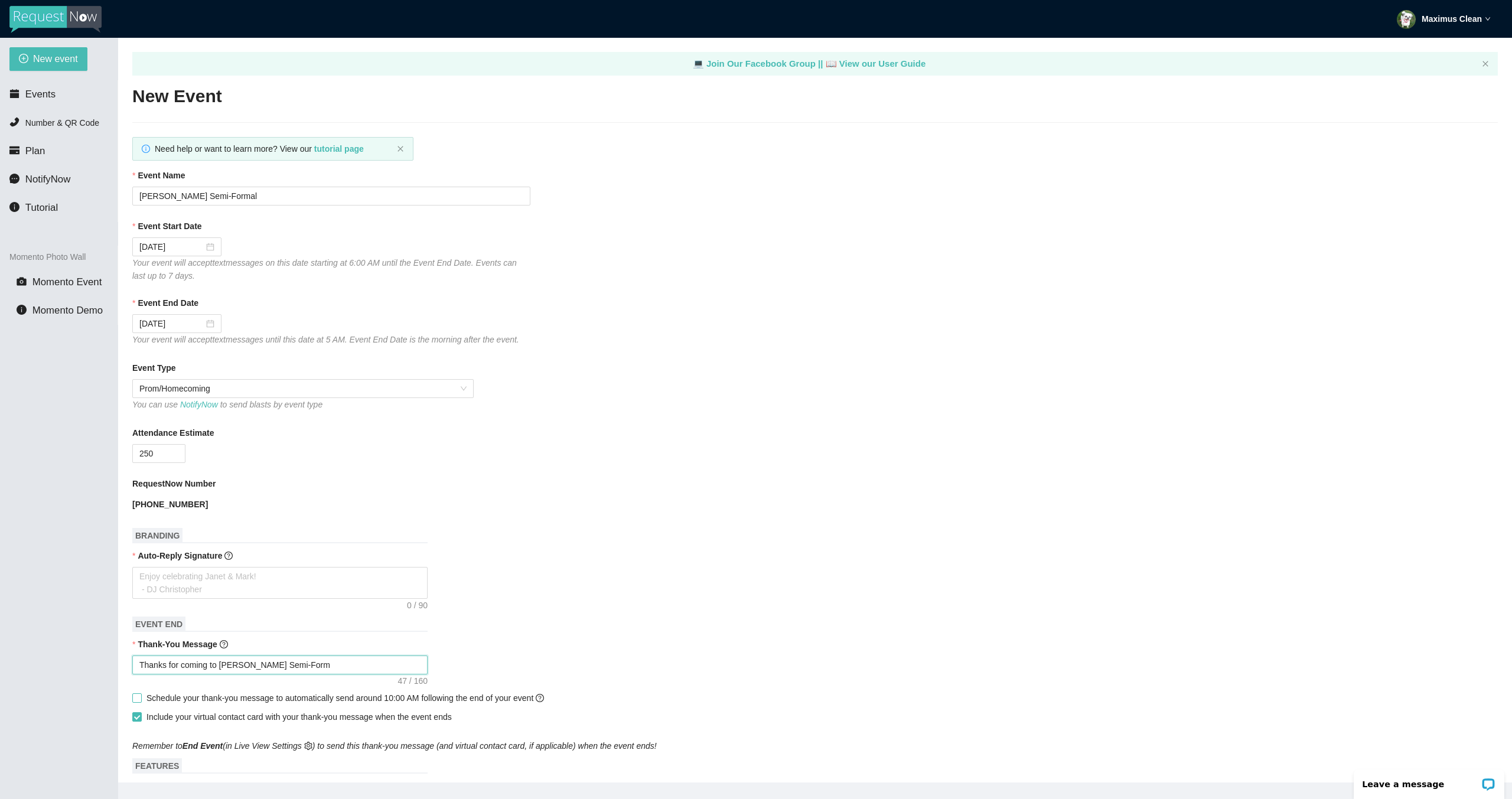
type textarea "Thanks for coming to Junipero Serra's Semi-Forma"
type textarea "Thanks for coming to Junipero Serra's Semi-Formal"
type textarea "Thanks for coming to Junipero Serra's Semi-Formal!"
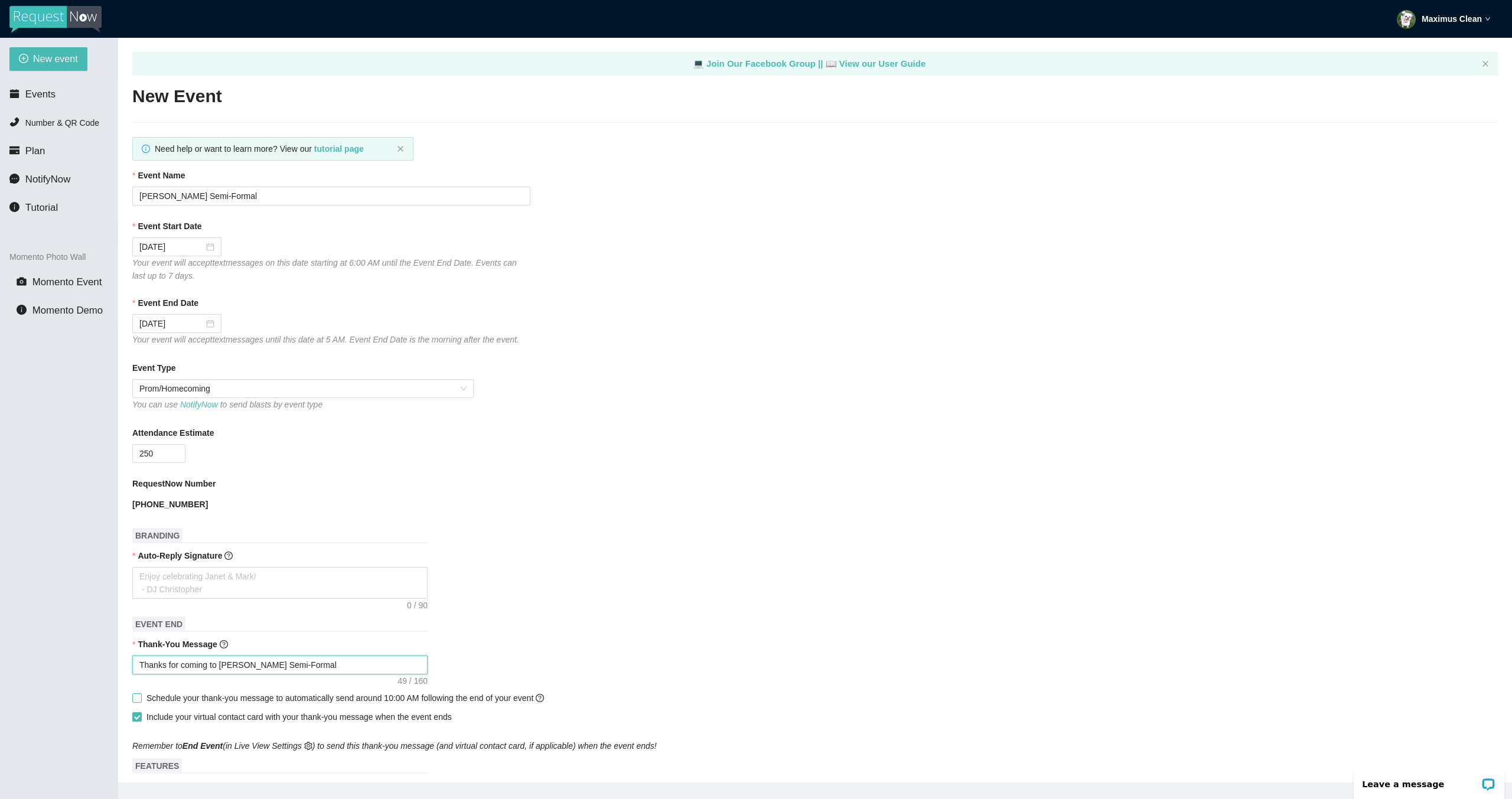
type textarea "Thanks for coming to Junipero Serra's Semi-Formal!"
type textarea "Thanks for coming to Junipero Serra's Semi-Formal! S"
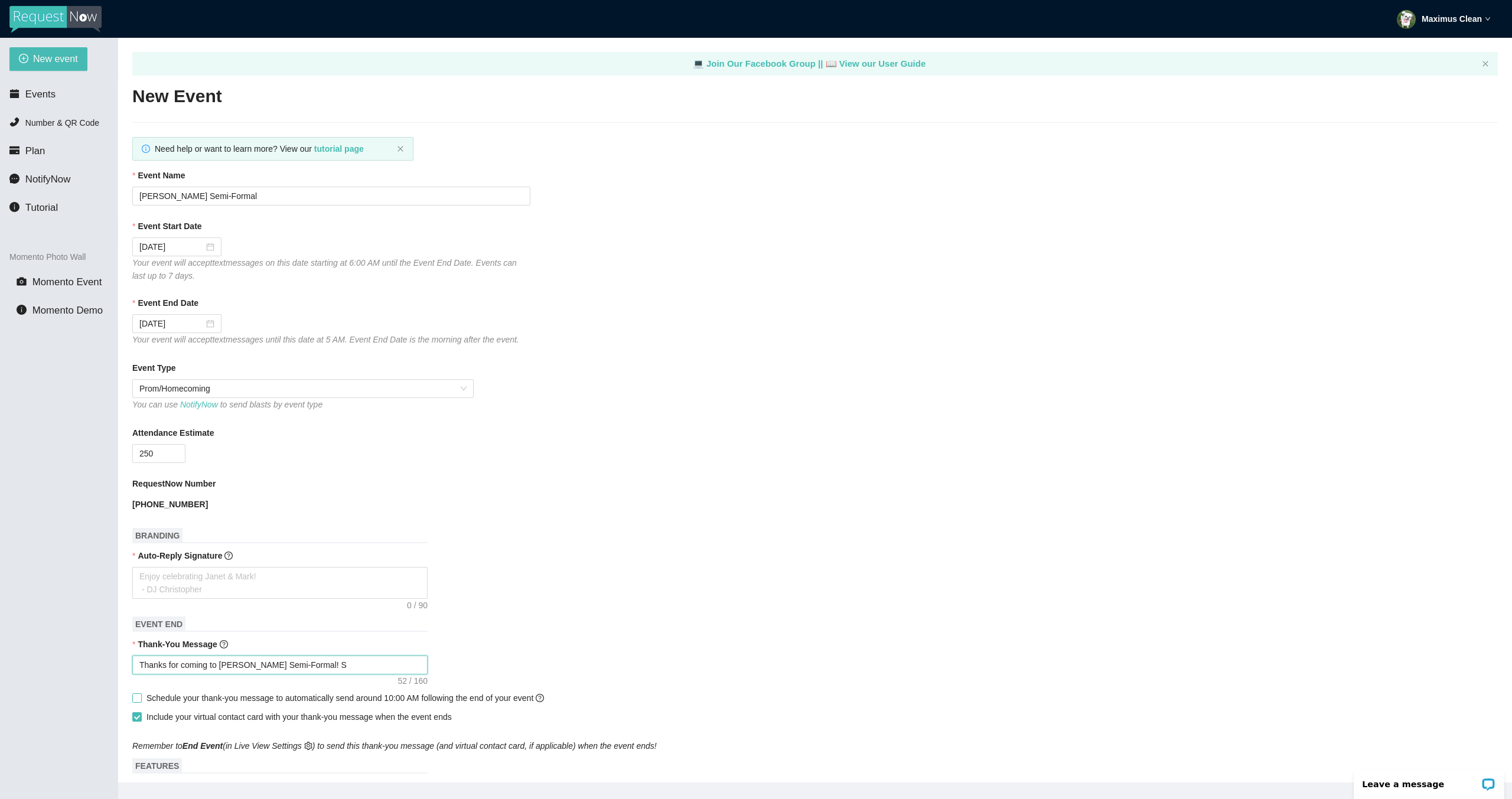
type textarea "Thanks for coming to Junipero Serra's Semi-Formal! Se"
type textarea "Thanks for coming to Junipero Serra's Semi-Formal! See"
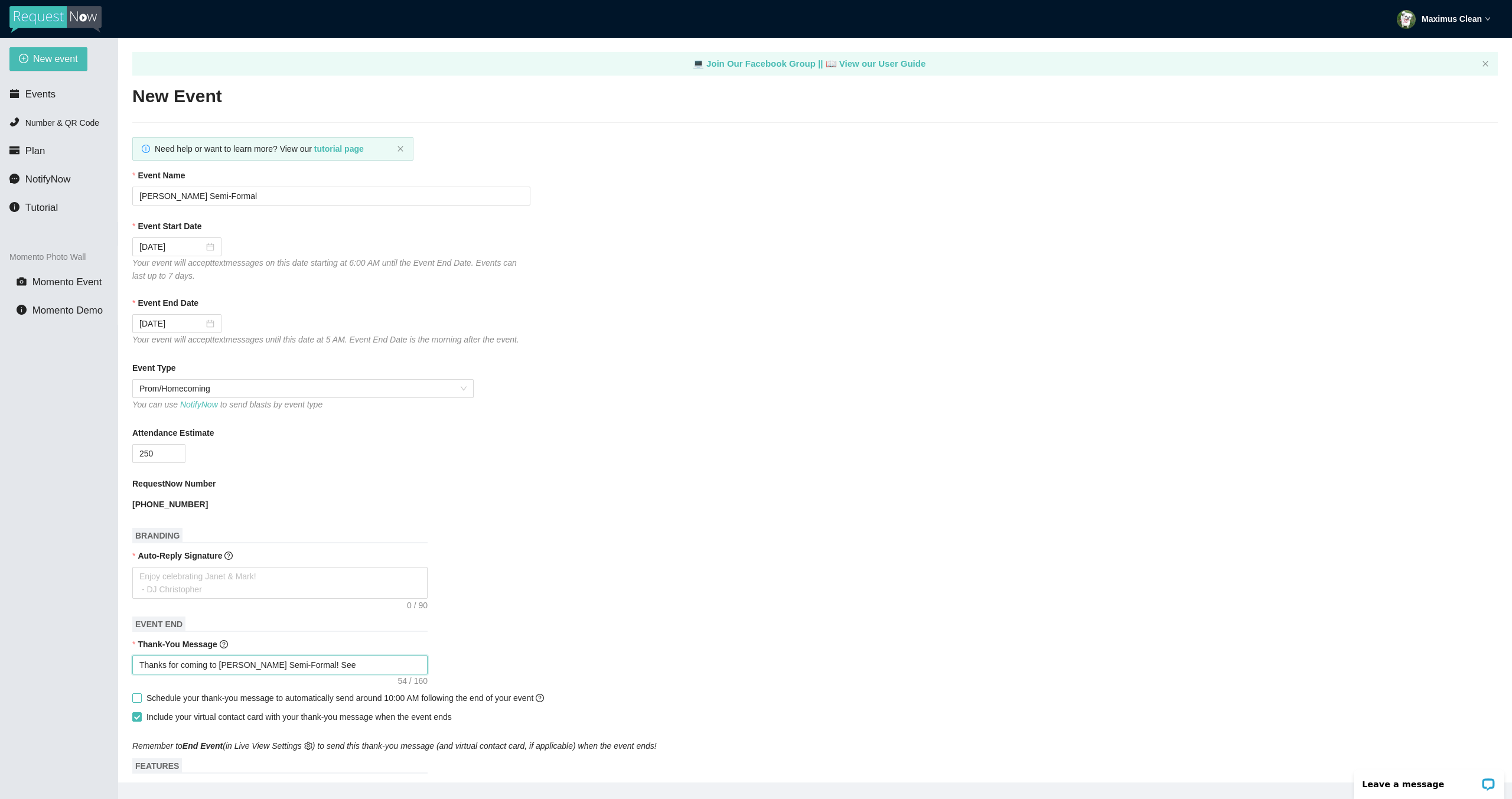
type textarea "Thanks for coming to Junipero Serra's Semi-Formal! See"
type textarea "Thanks for coming to Junipero Serra's Semi-Formal! See y"
type textarea "Thanks for coming to Junipero Serra's Semi-Formal! See yo"
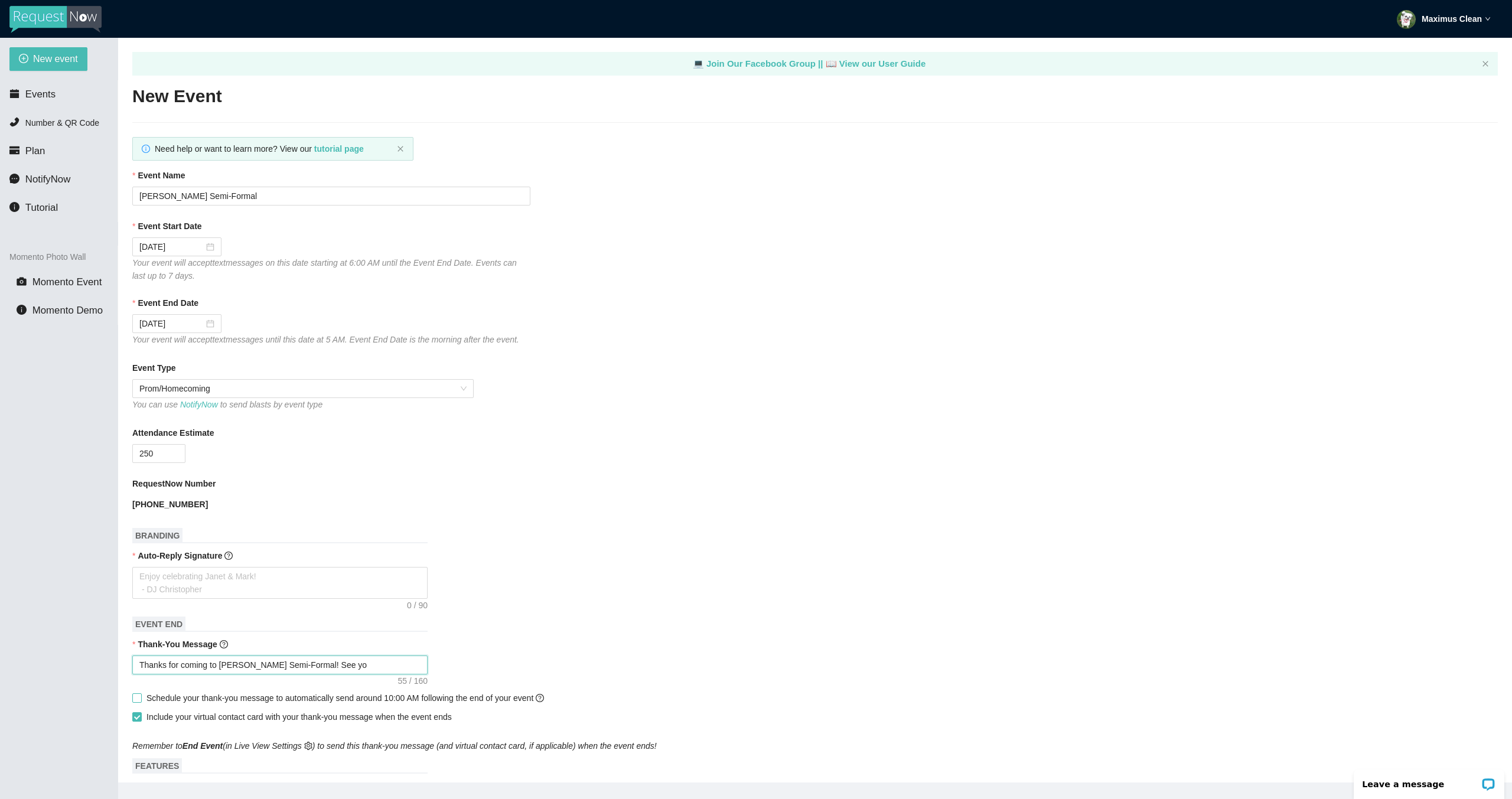
type textarea "Thanks for coming to Junipero Serra's Semi-Formal! See you"
type textarea "Thanks for coming to Junipero Serra's Semi-Formal! See you a"
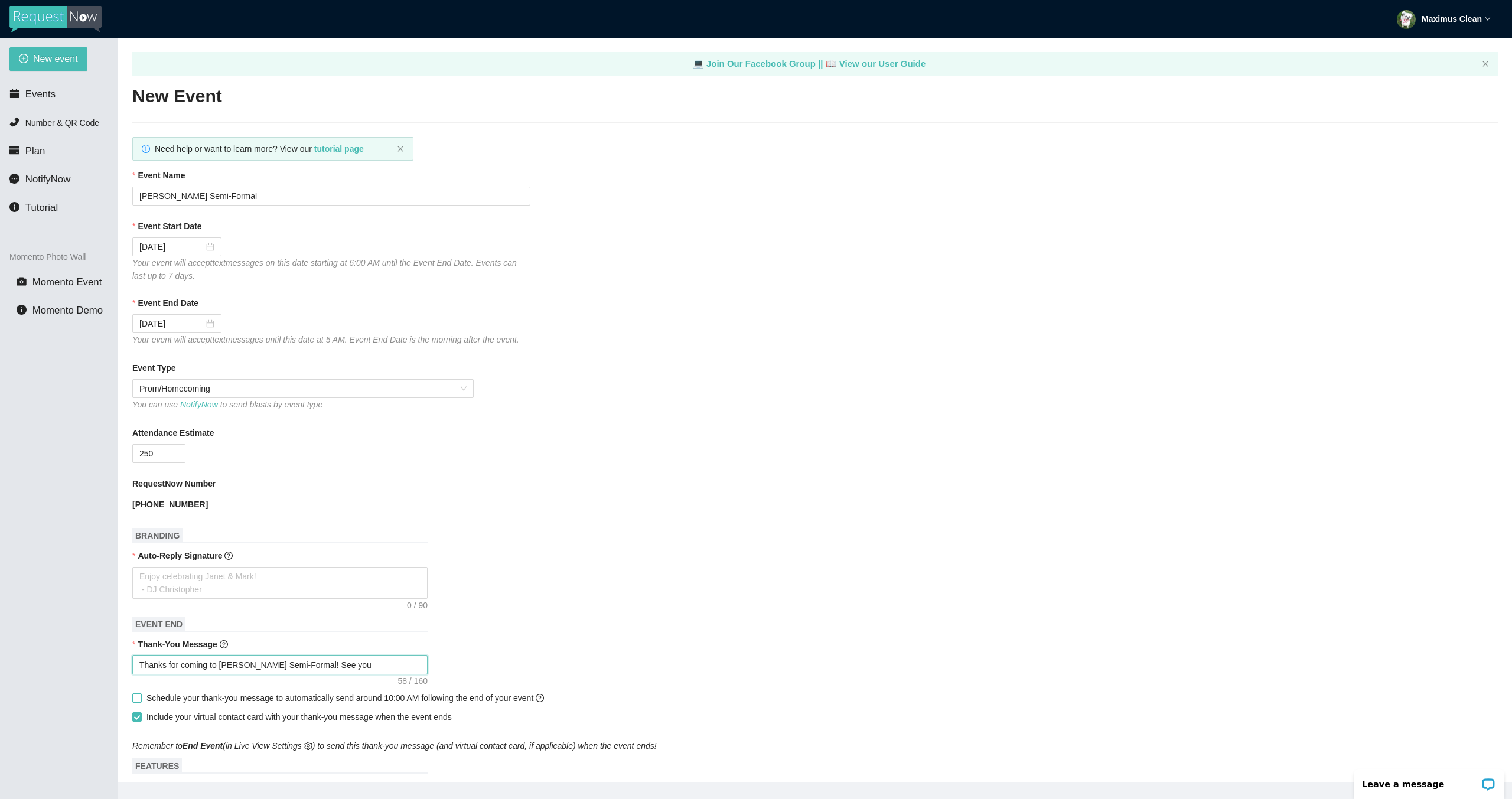
type textarea "Thanks for coming to Junipero Serra's Semi-Formal! See you a"
type textarea "Thanks for coming to Junipero Serra's Semi-Formal! See you a t"
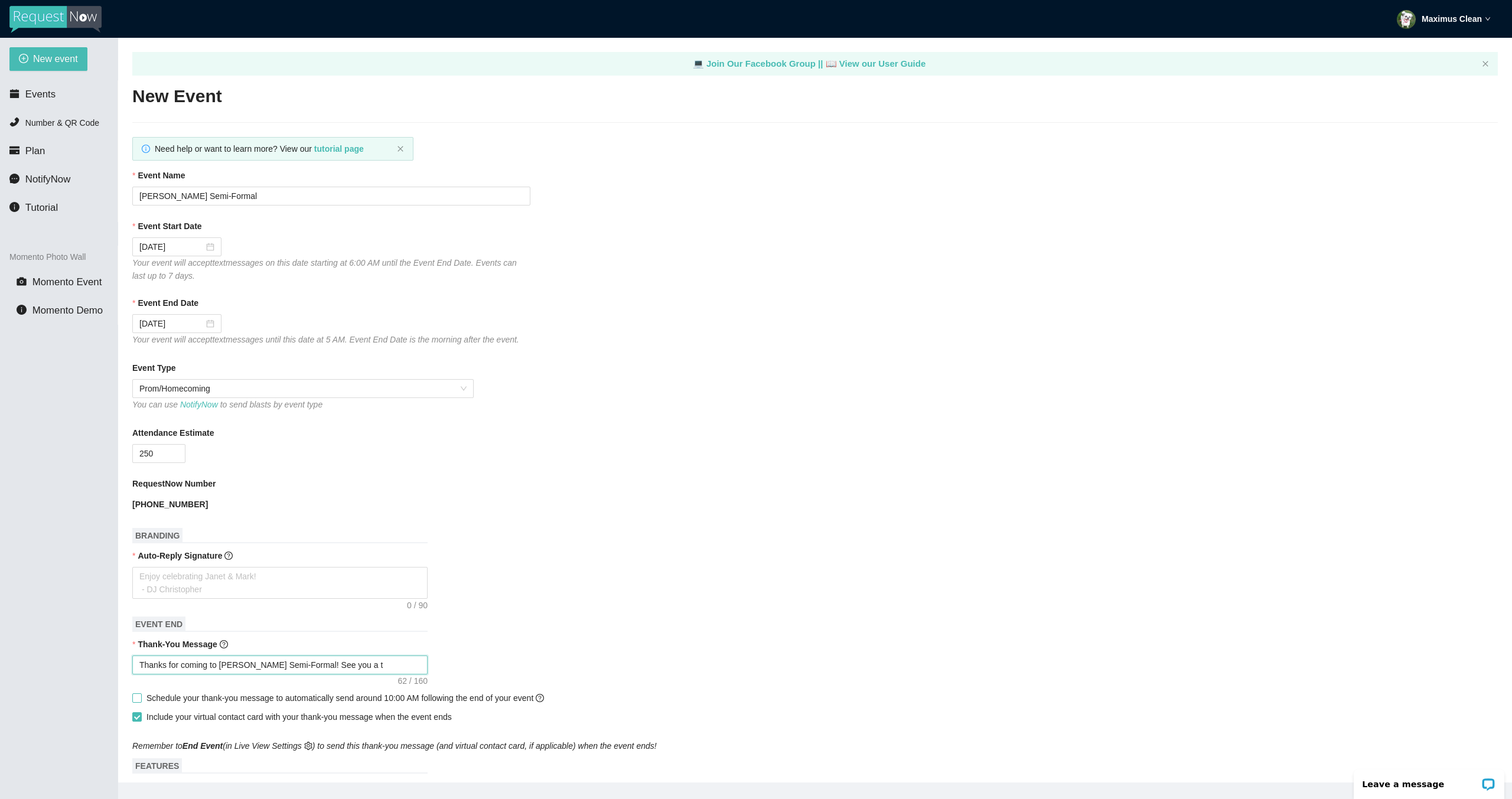
type textarea "Thanks for coming to Junipero Serra's Semi-Formal! See you a tt"
type textarea "Thanks for coming to Junipero Serra's Semi-Formal! See you a tth"
type textarea "Thanks for coming to Junipero Serra's Semi-Formal! See you a tthe"
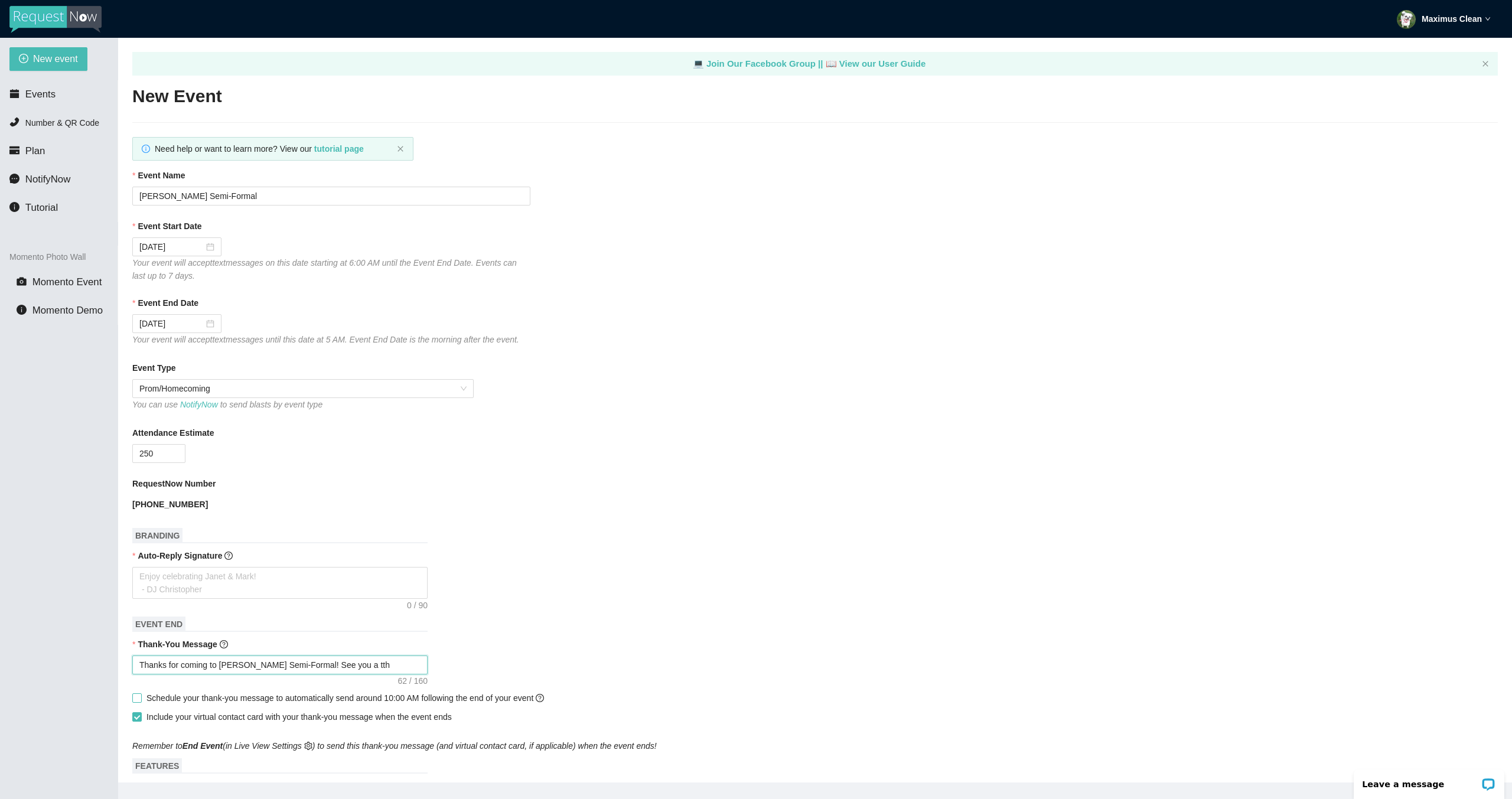
type textarea "Thanks for coming to Junipero Serra's Semi-Formal! See you a tthe"
type textarea "Thanks for coming to Junipero Serra's Semi-Formal! See you a tth"
type textarea "Thanks for coming to Junipero Serra's Semi-Formal! See you a tt"
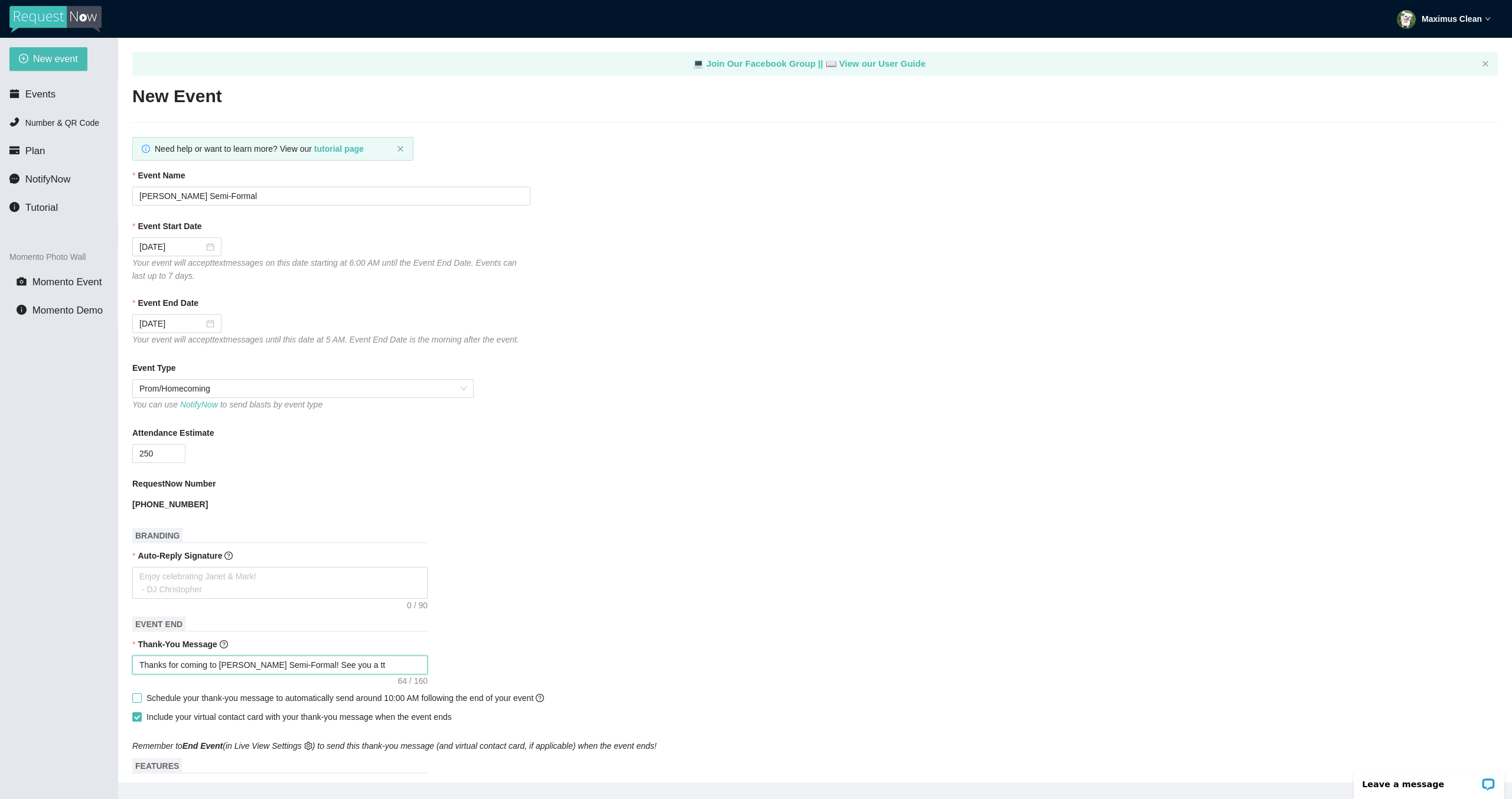
type textarea "Thanks for coming to Junipero Serra's Semi-Formal! See you a t"
type textarea "Thanks for coming to Junipero Serra's Semi-Formal! See you a"
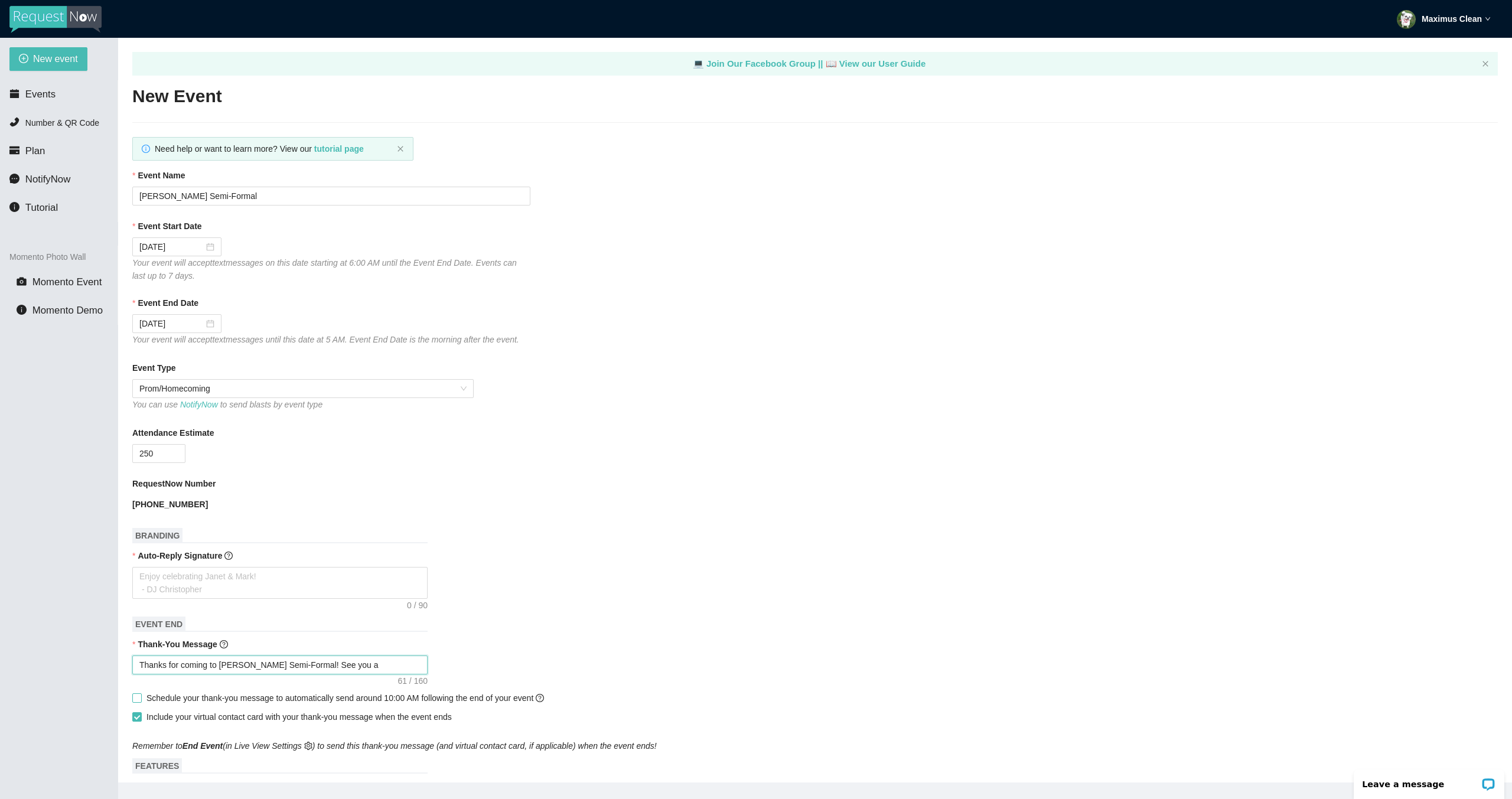
type textarea "Thanks for coming to Junipero Serra's Semi-Formal! See you a"
type textarea "Thanks for coming to Junipero Serra's Semi-Formal! See you at"
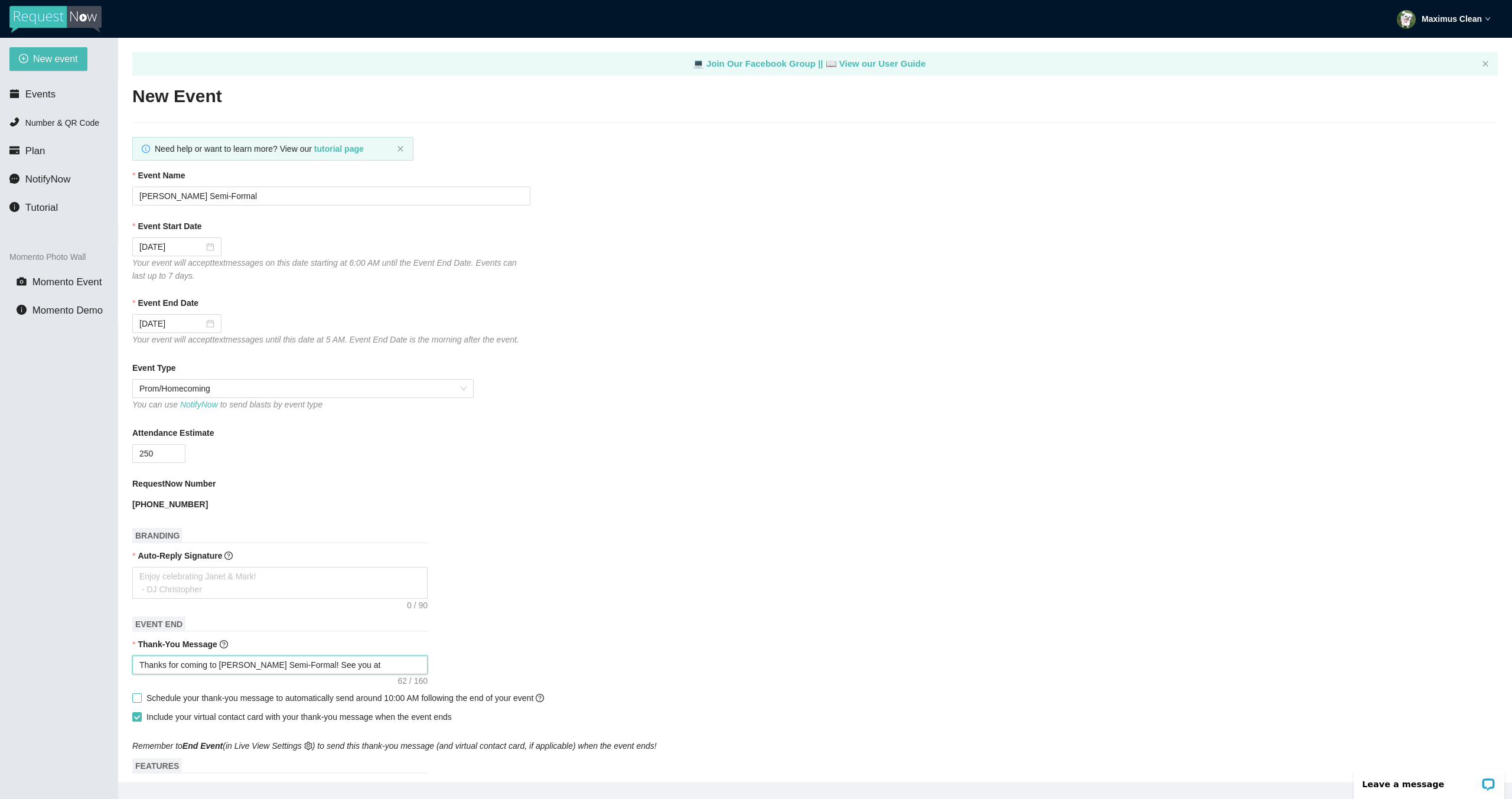
type textarea "Thanks for coming to Junipero Serra's Semi-Formal! See you at t"
type textarea "Thanks for coming to Junipero Serra's Semi-Formal! See you at th"
type textarea "Thanks for coming to Junipero Serra's Semi-Formal! See you at the"
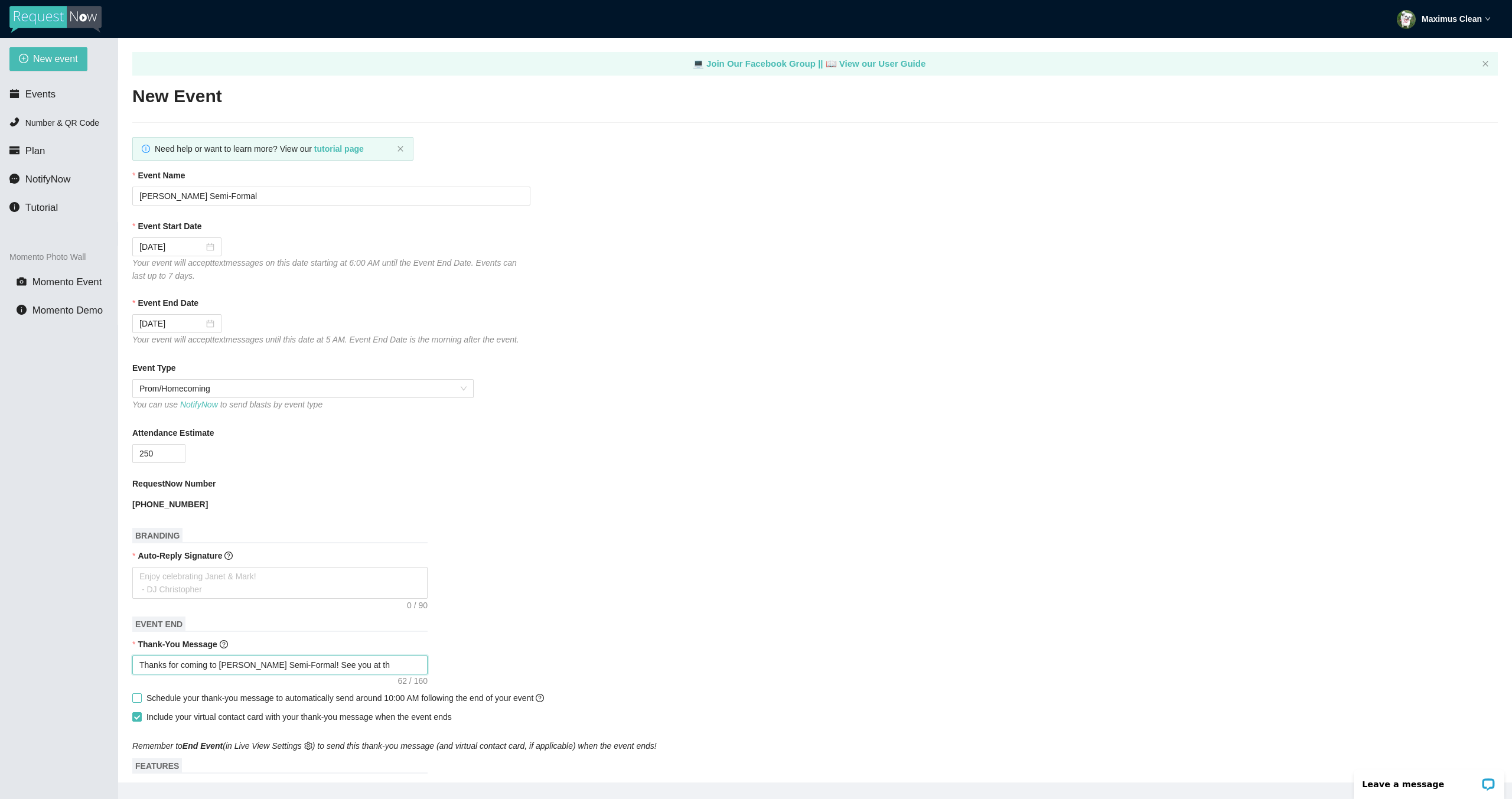
type textarea "Thanks for coming to Junipero Serra's Semi-Formal! See you at the"
type textarea "Thanks for coming to Junipero Serra's Semi-Formal! See you at the n"
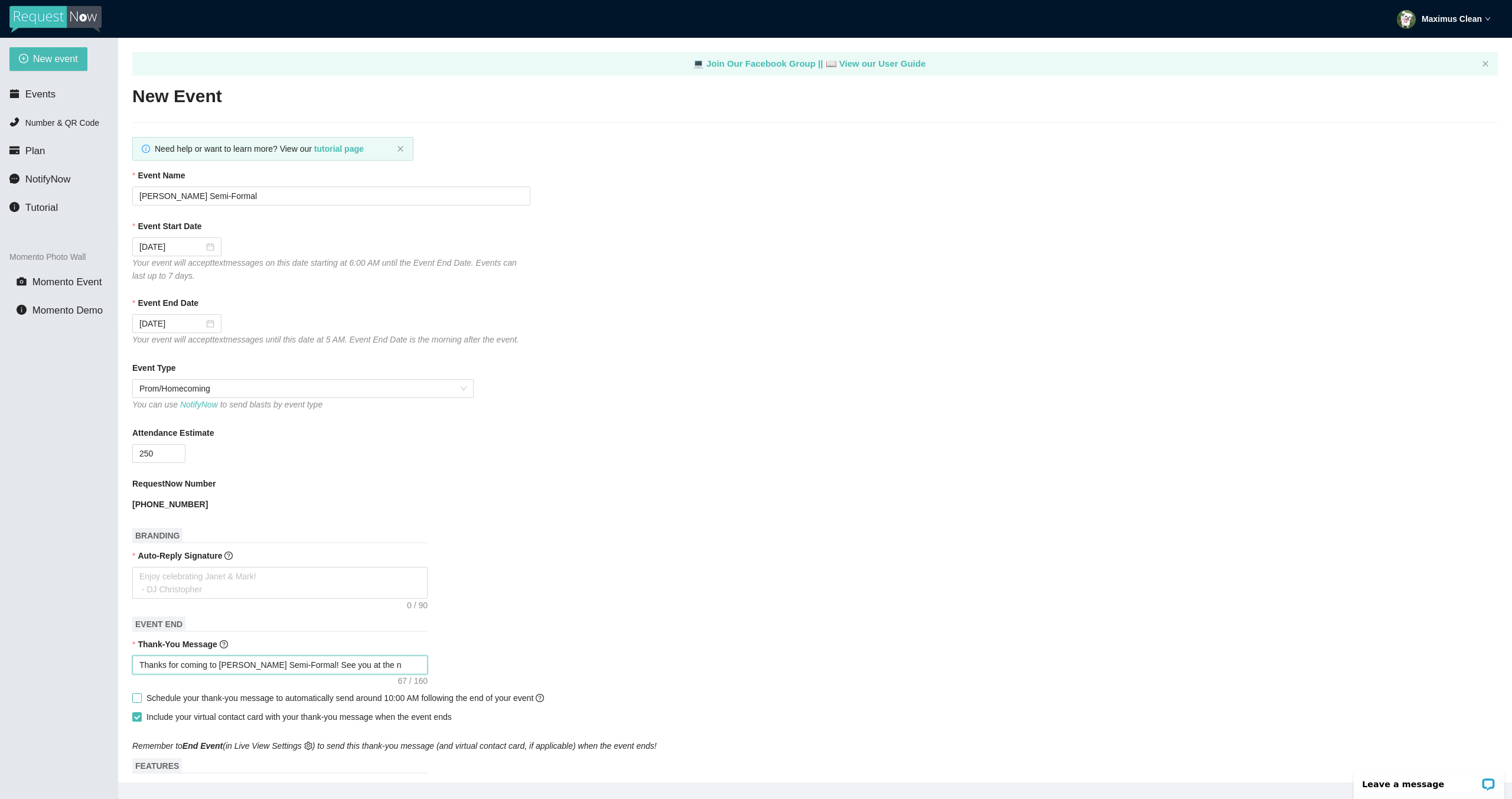
type textarea "Thanks for coming to Junipero Serra's Semi-Formal! See you at the ne"
type textarea "Thanks for coming to Junipero Serra's Semi-Formal! See you at the nex"
type textarea "Thanks for coming to Junipero Serra's Semi-Formal! See you at the next"
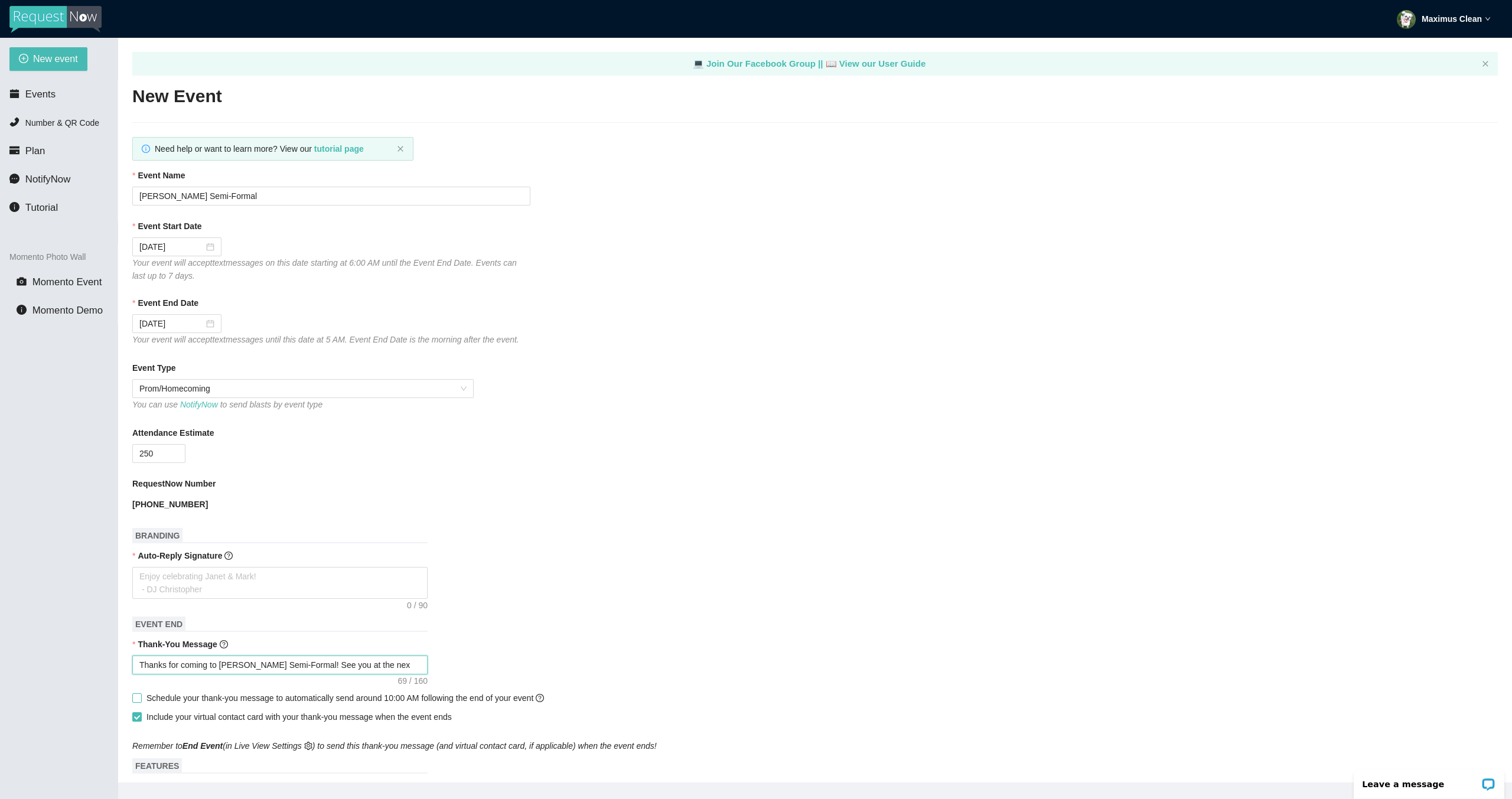
type textarea "Thanks for coming to Junipero Serra's Semi-Formal! See you at the next"
type textarea "Thanks for coming to Junipero Serra's Semi-Formal! See you at the next d"
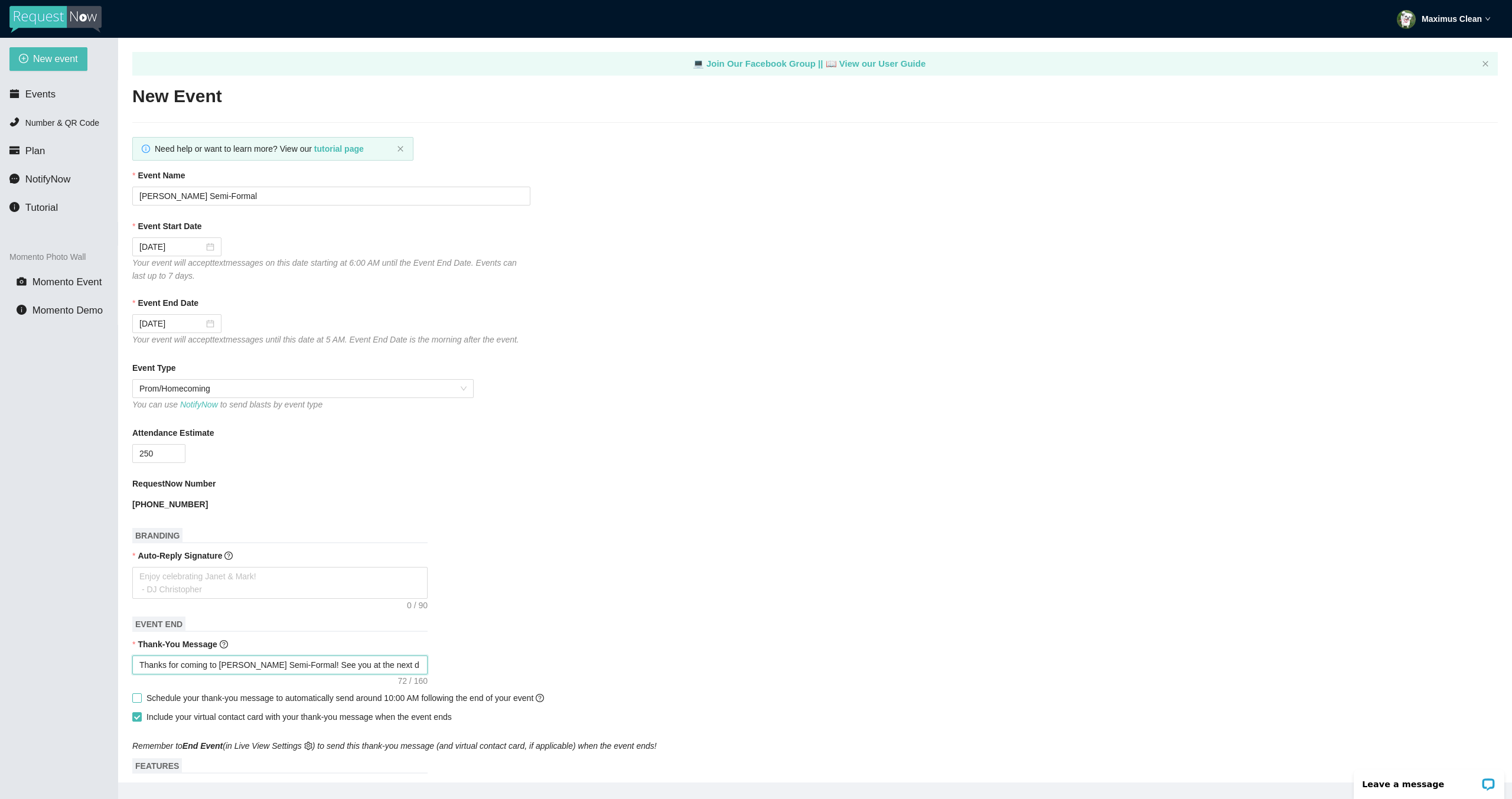
type textarea "Thanks for coming to Junipero Serra's Semi-Formal! See you at the next da"
type textarea "Thanks for coming to Junipero Serra's Semi-Formal! See you at the next dan"
type textarea "Thanks for coming to Junipero Serra's Semi-Formal! See you at the next danc"
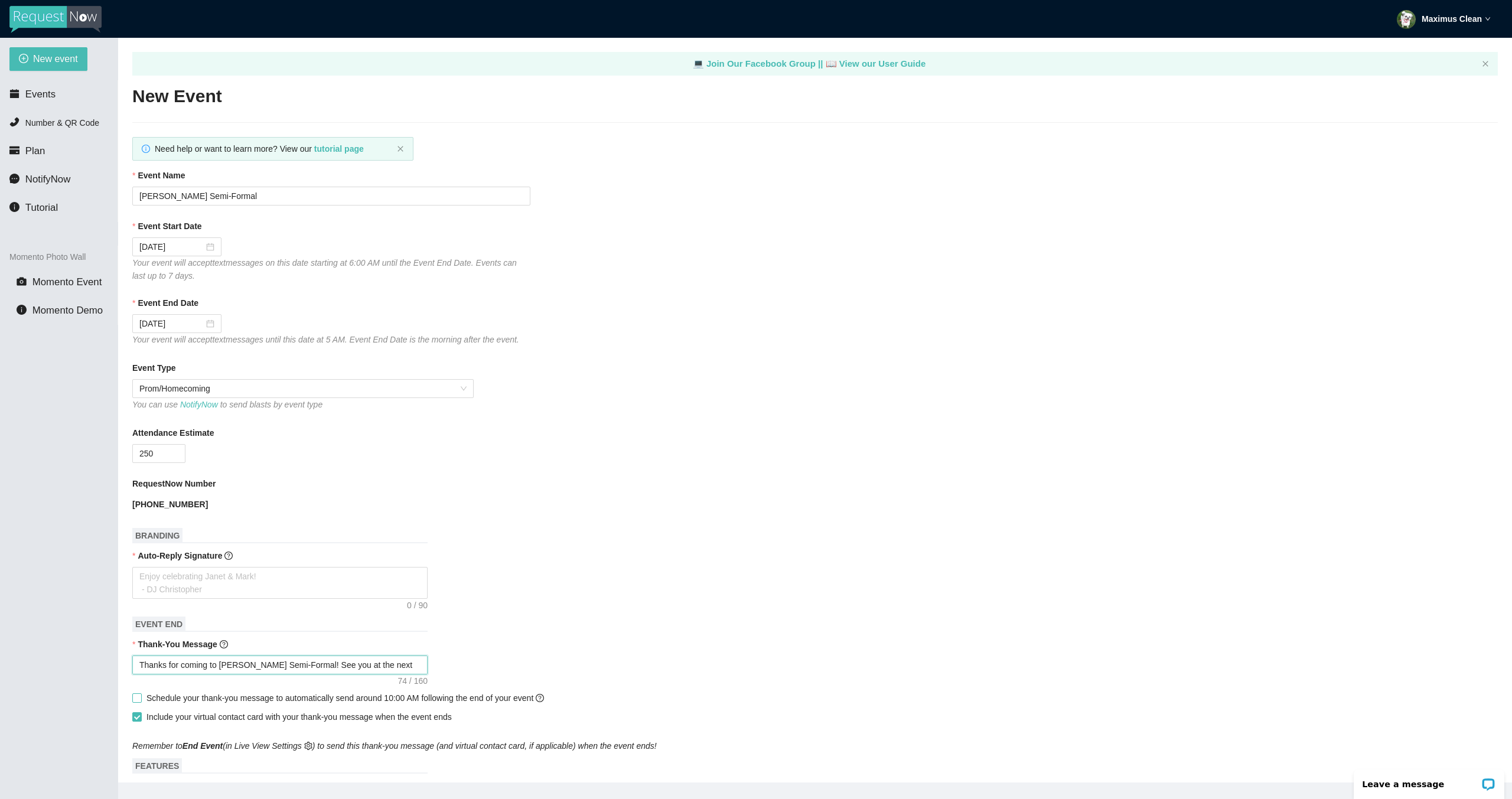
type textarea "Thanks for coming to Junipero Serra's Semi-Formal! See you at the next danc"
type textarea "Thanks for coming to Junipero Serra's Semi-Formal! See you at the next dance"
type textarea "Thanks for coming to Junipero Serra's Semi-Formal! See you at the next dance."
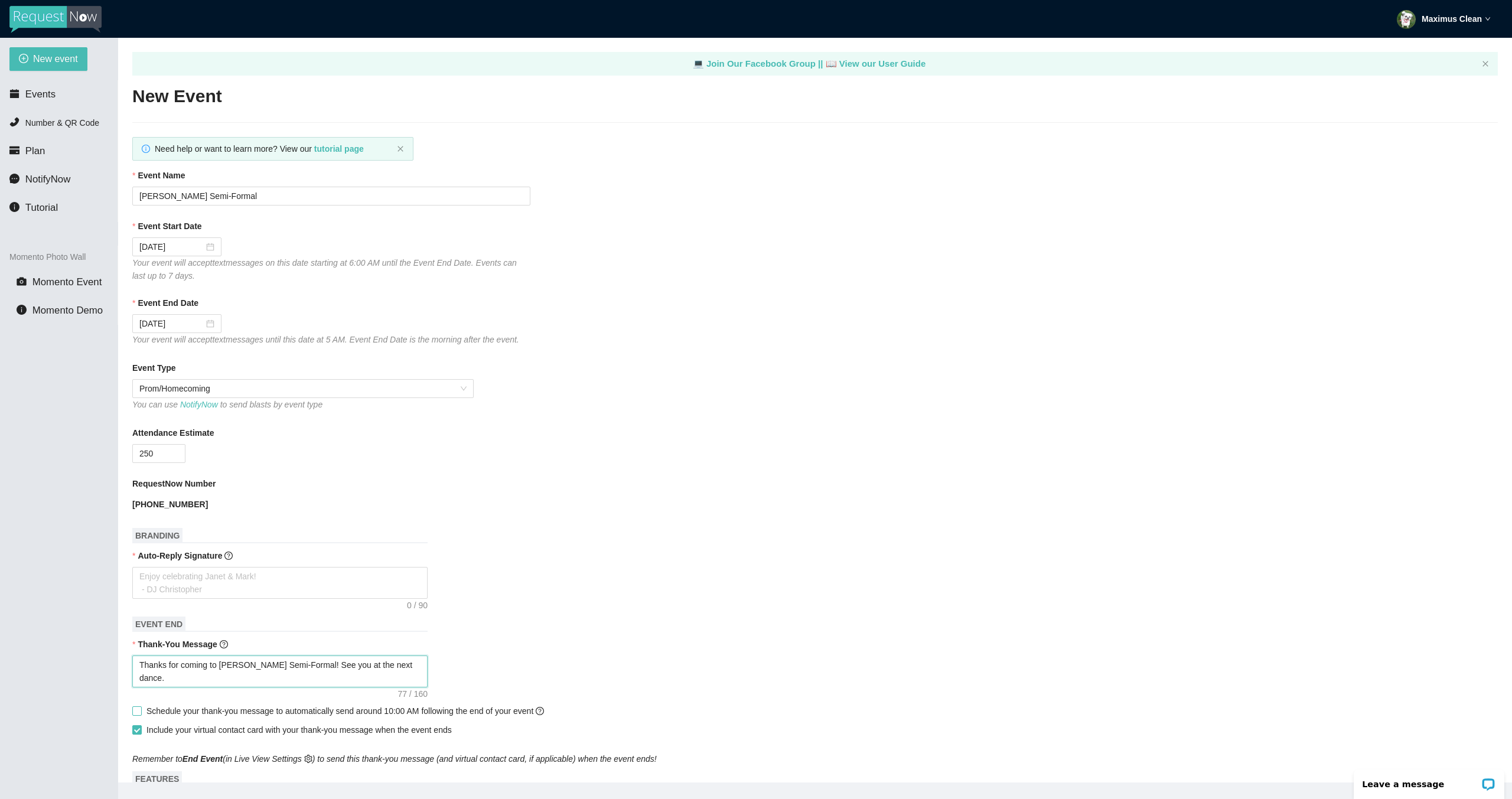
type textarea "Thanks for coming to Junipero Serra's Semi-Formal! See you at the next dance."
click at [364, 705] on span "Schedule your thank-you message to automatically send around 10:00 AM following…" at bounding box center [345, 711] width 407 height 13
click at [140, 706] on input "Schedule your thank-you message to automatically send around 10:00 AM following…" at bounding box center [136, 710] width 8 height 8
checkbox input "true"
click at [270, 587] on textarea "Auto-Reply Signature" at bounding box center [280, 583] width 295 height 32
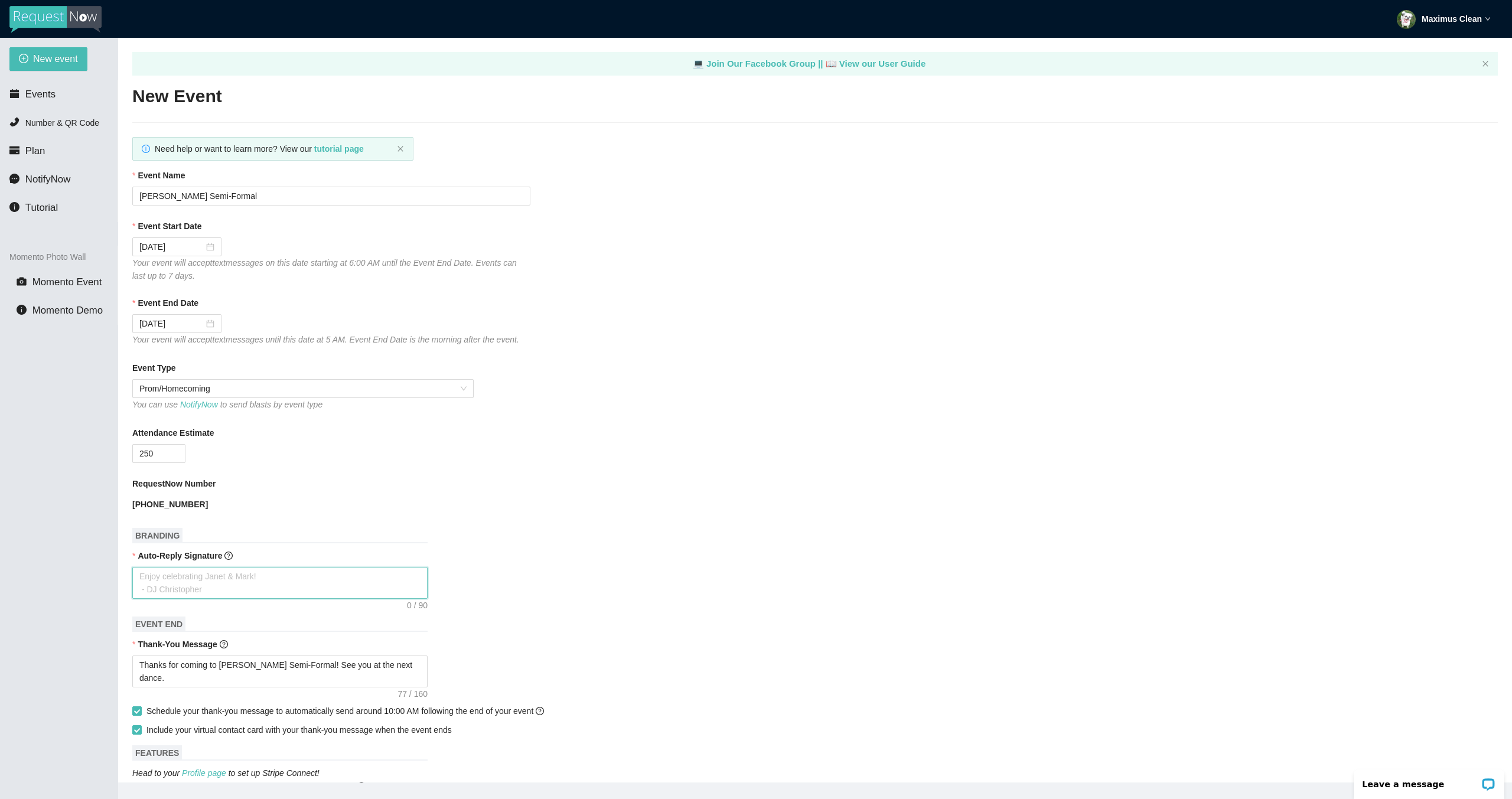
type textarea "R"
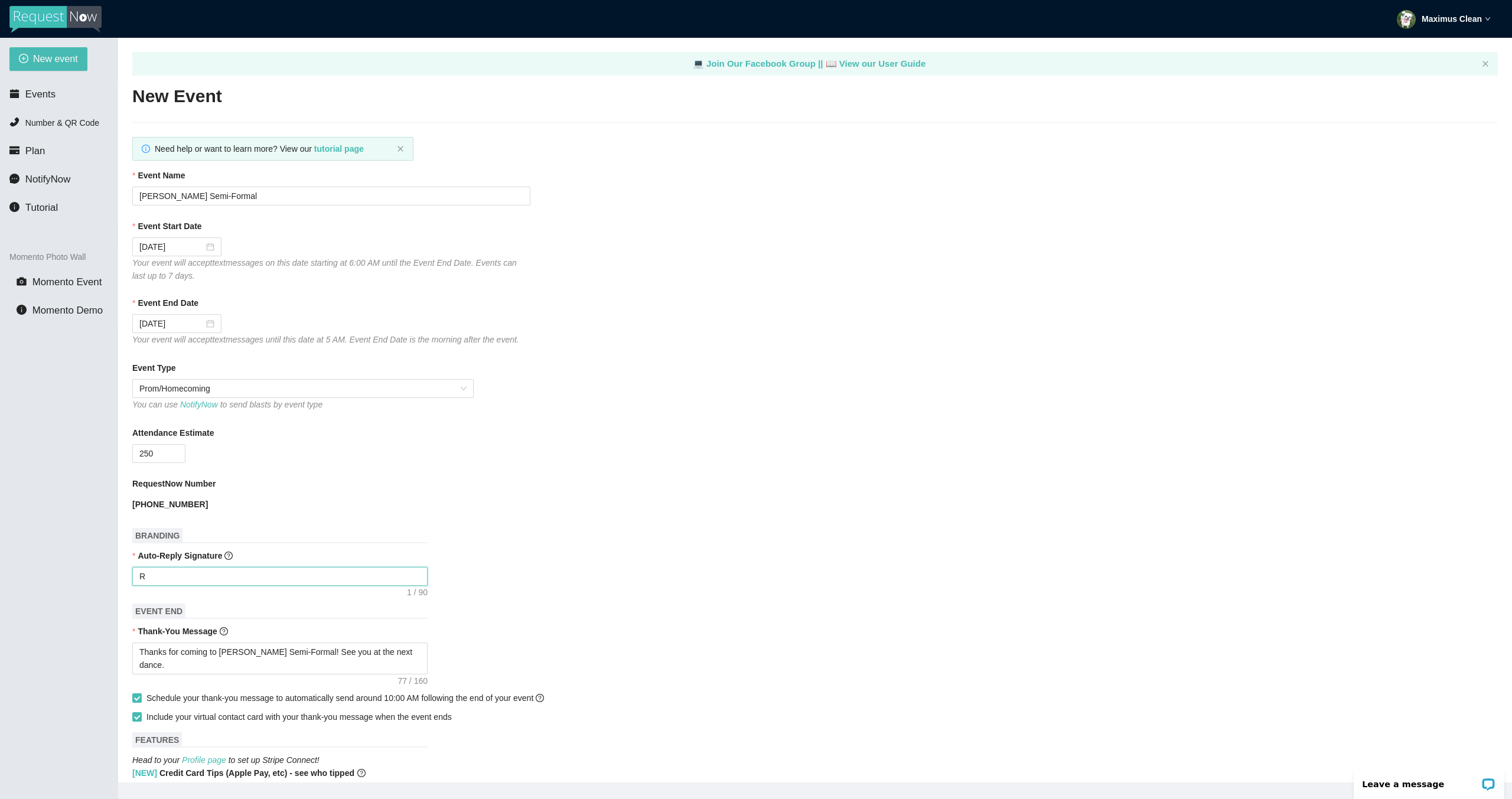
type textarea "Re"
click at [219, 665] on textarea "Thanks for coming to Junipero Serra's Semi-Formal! See you at the next dance." at bounding box center [280, 658] width 295 height 32
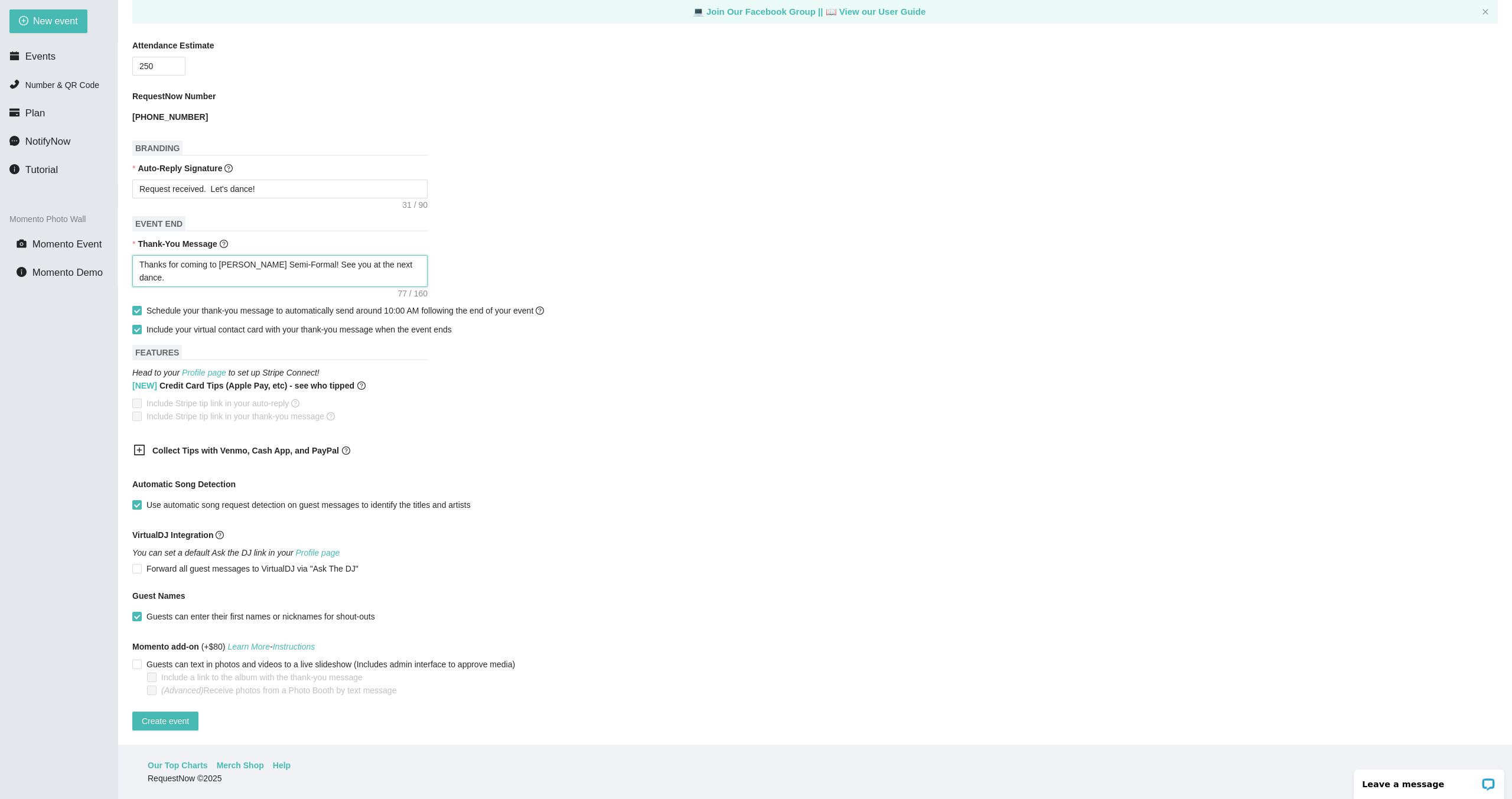
scroll to position [359, 0]
click at [175, 714] on span "Create event" at bounding box center [166, 721] width 48 height 13
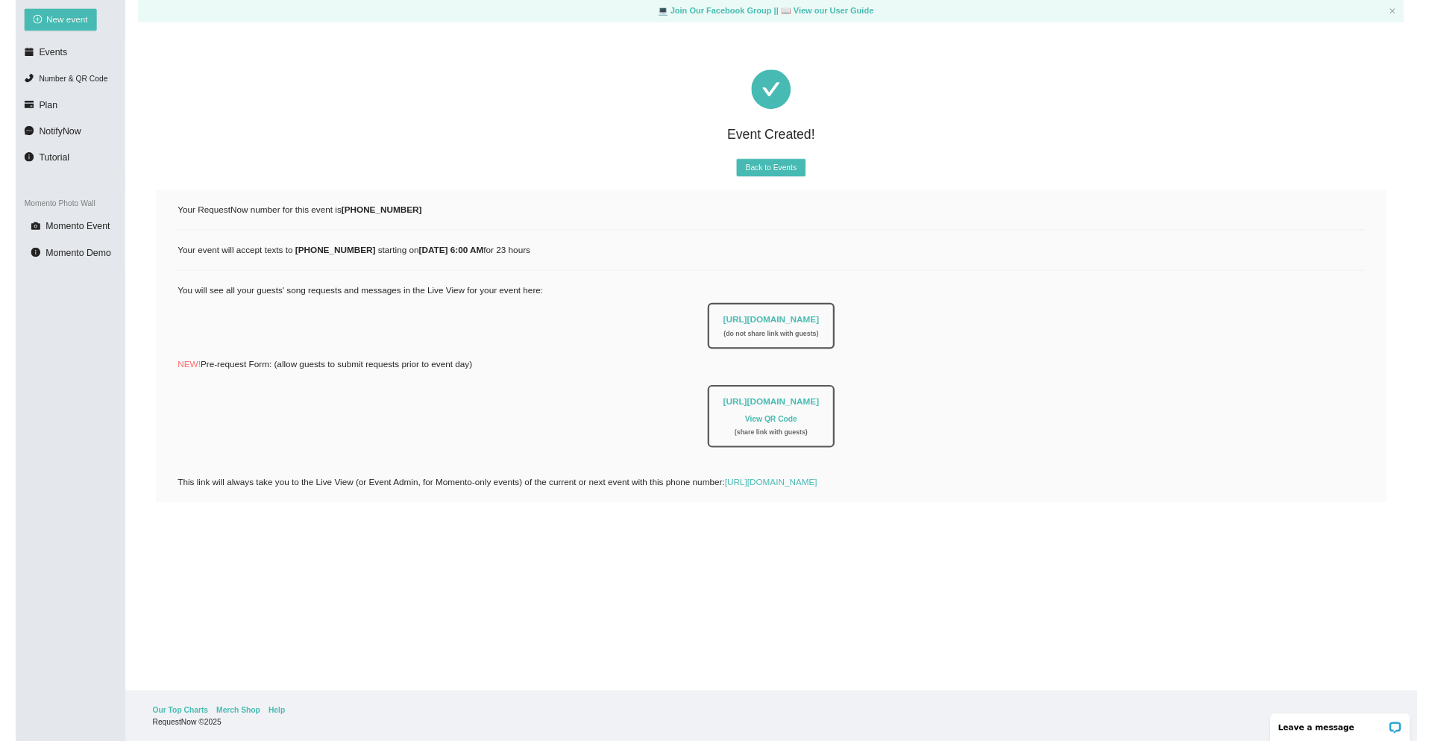
scroll to position [0, 0]
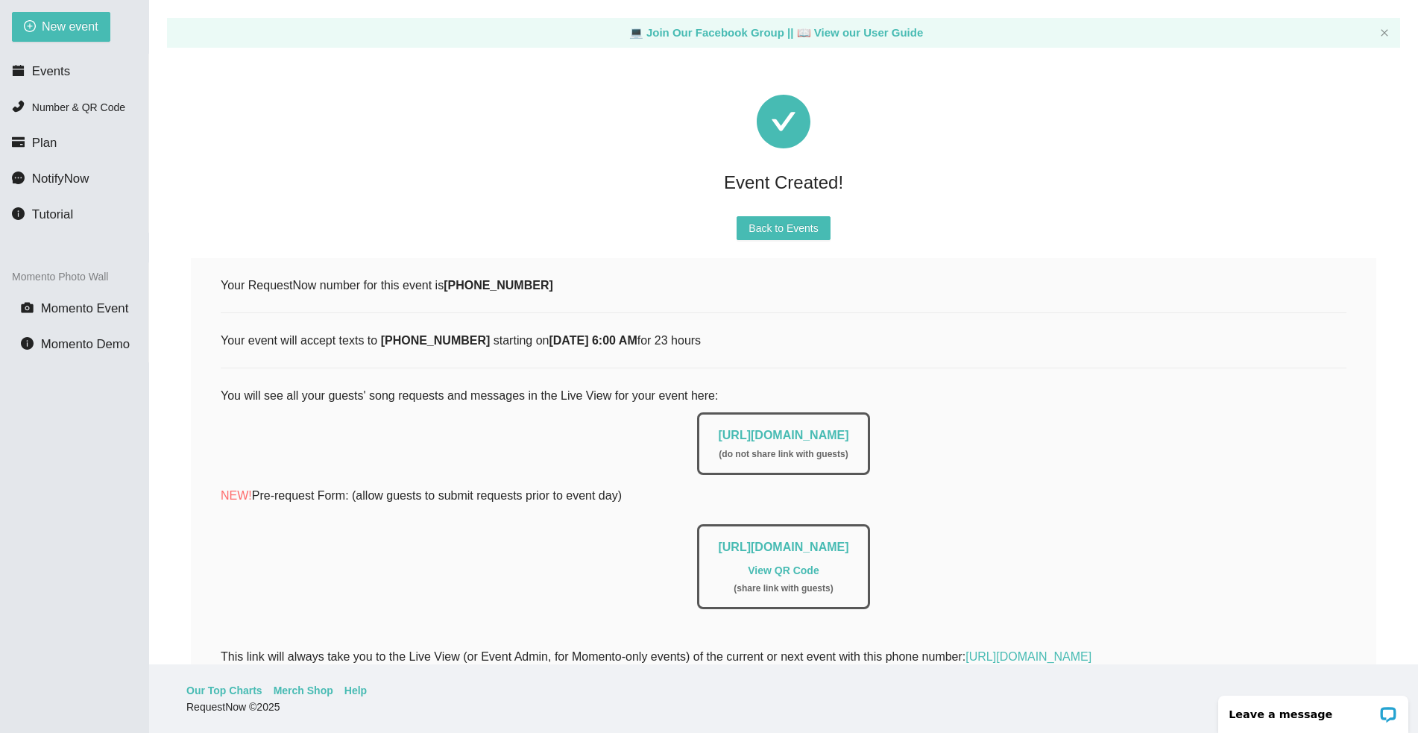
drag, startPoint x: 1022, startPoint y: 546, endPoint x: 497, endPoint y: 550, distance: 525.8
click at [497, 550] on div "https://app.requestnow.io/add-requests/a11c304b-e515-41af-aca8-17f44528d2e9 Vie…" at bounding box center [784, 563] width 1126 height 92
click at [796, 573] on link "View QR Code" at bounding box center [783, 571] width 71 height 12
